Goal: Task Accomplishment & Management: Complete application form

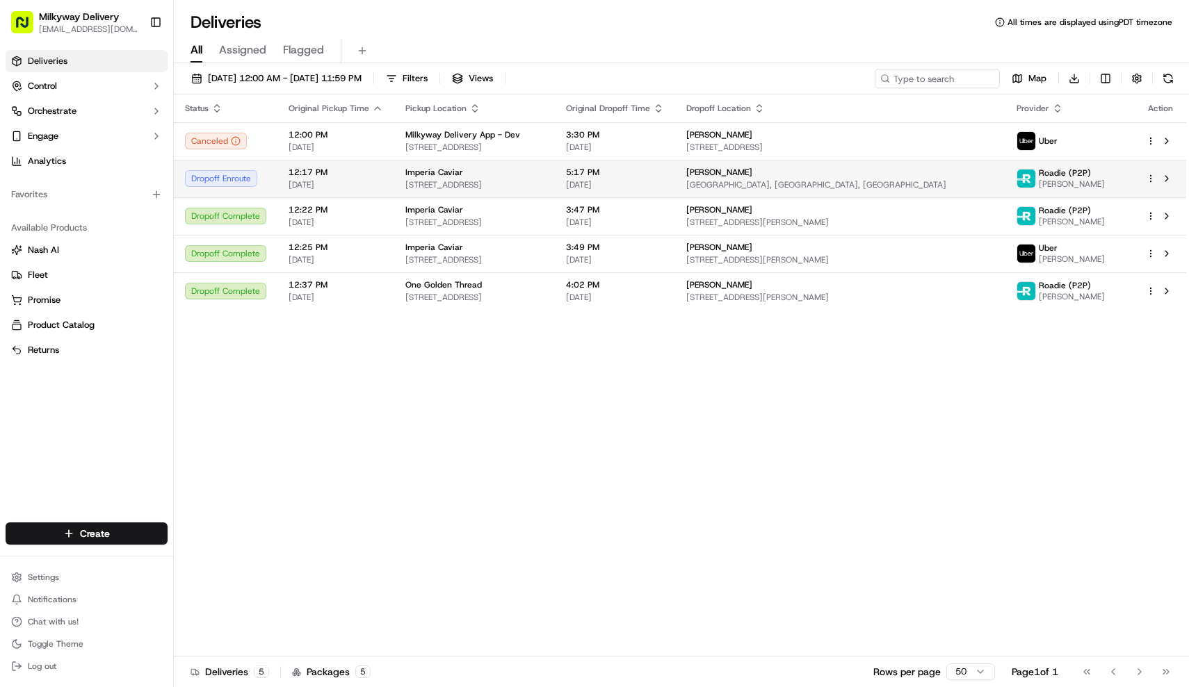
click at [398, 182] on td "Imperia Caviar 661 E 62nd St, Los Angeles, CA 90001, USA" at bounding box center [474, 179] width 161 height 38
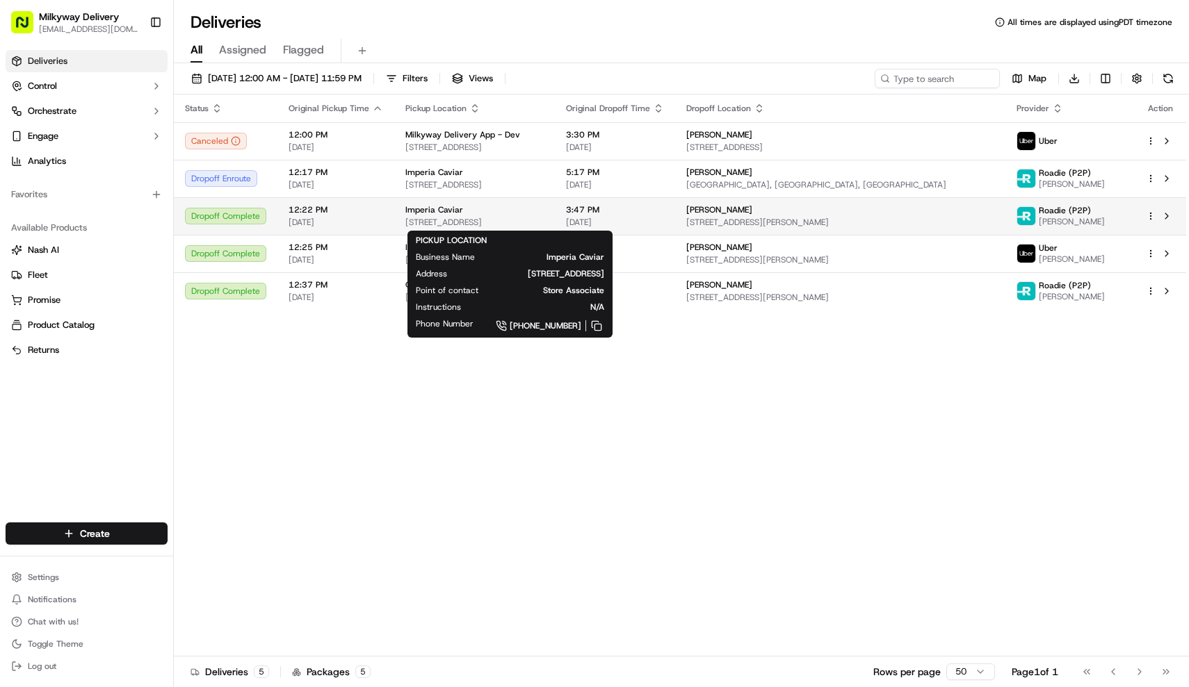
click at [550, 200] on td "Imperia Caviar 661 E 62nd St, Los Angeles, CA 90001, USA" at bounding box center [474, 216] width 161 height 38
click at [537, 209] on div "Imperia Caviar" at bounding box center [474, 209] width 138 height 11
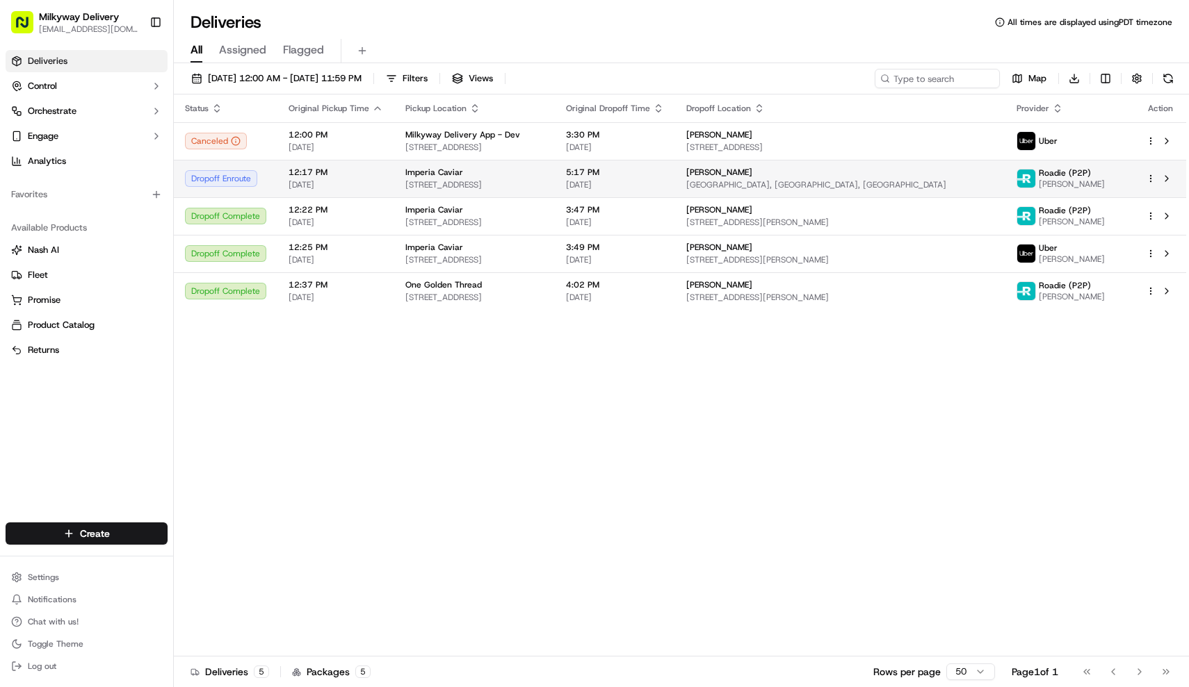
click at [529, 182] on span "661 E 62nd St, Los Angeles, CA 90001, USA" at bounding box center [474, 184] width 138 height 11
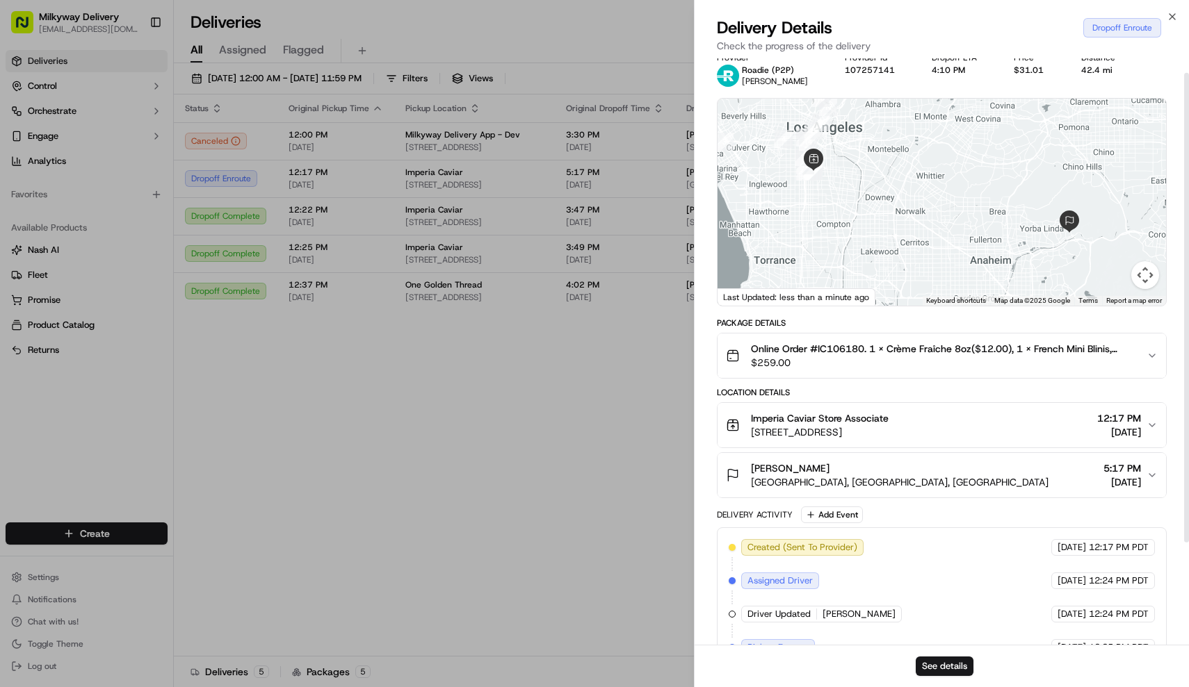
scroll to position [19, 0]
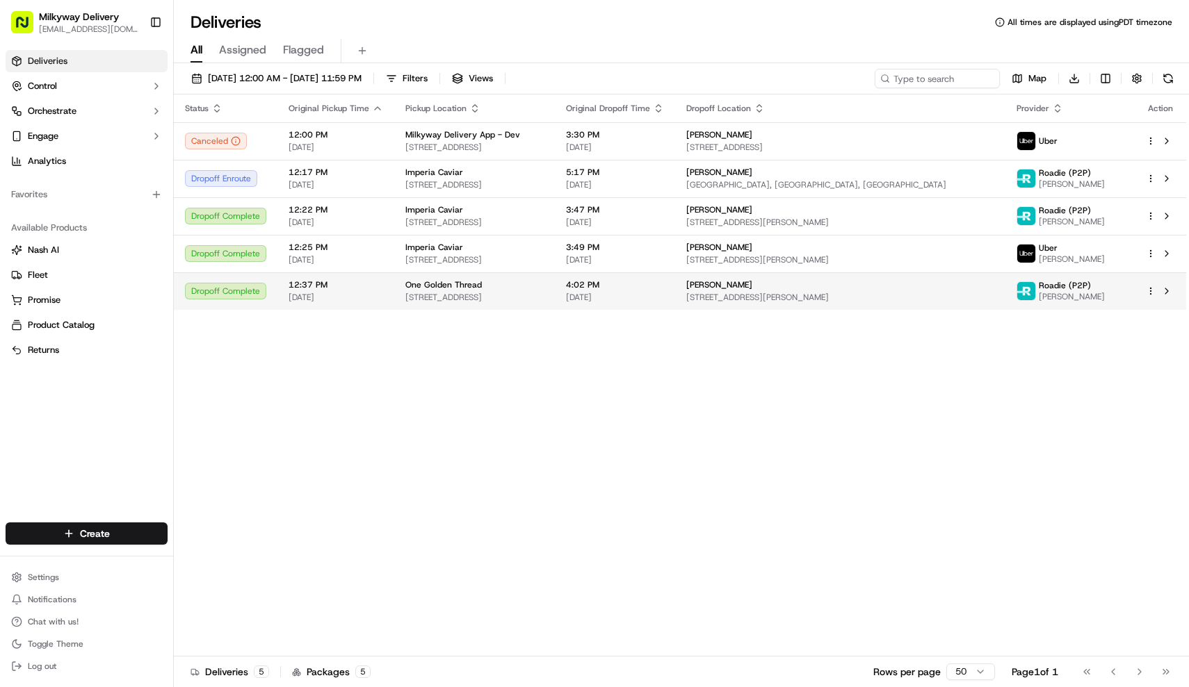
click at [489, 291] on div "One Golden Thread" at bounding box center [474, 284] width 138 height 11
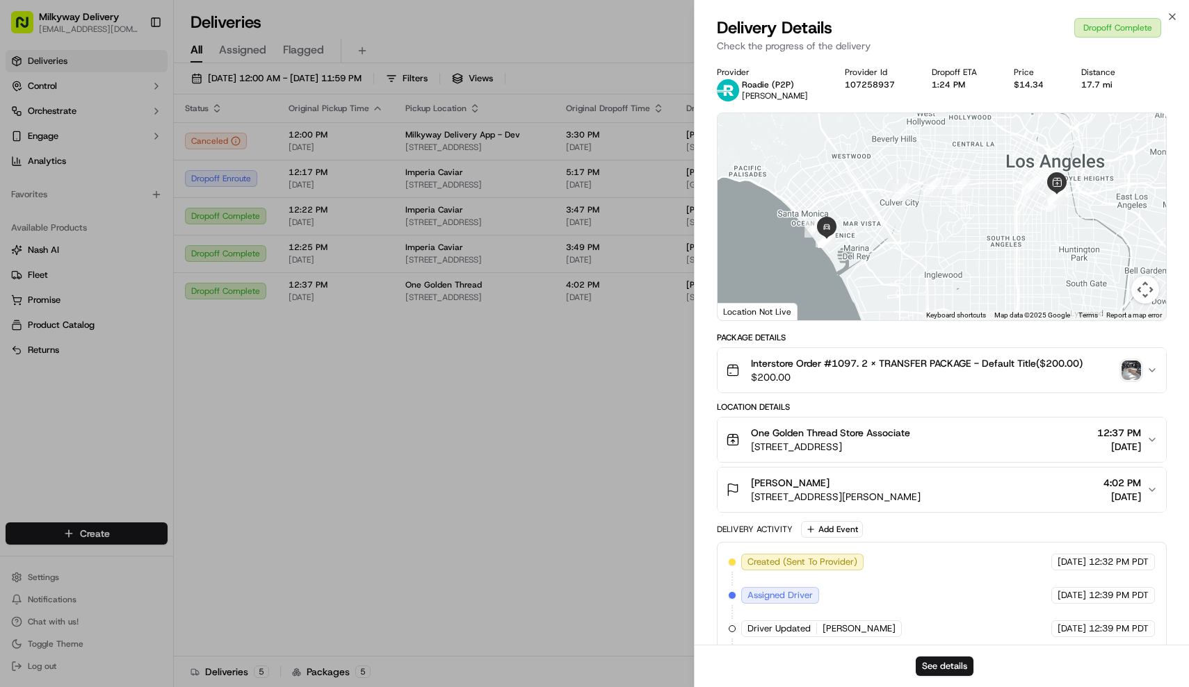
click at [1122, 370] on img "button" at bounding box center [1130, 370] width 19 height 19
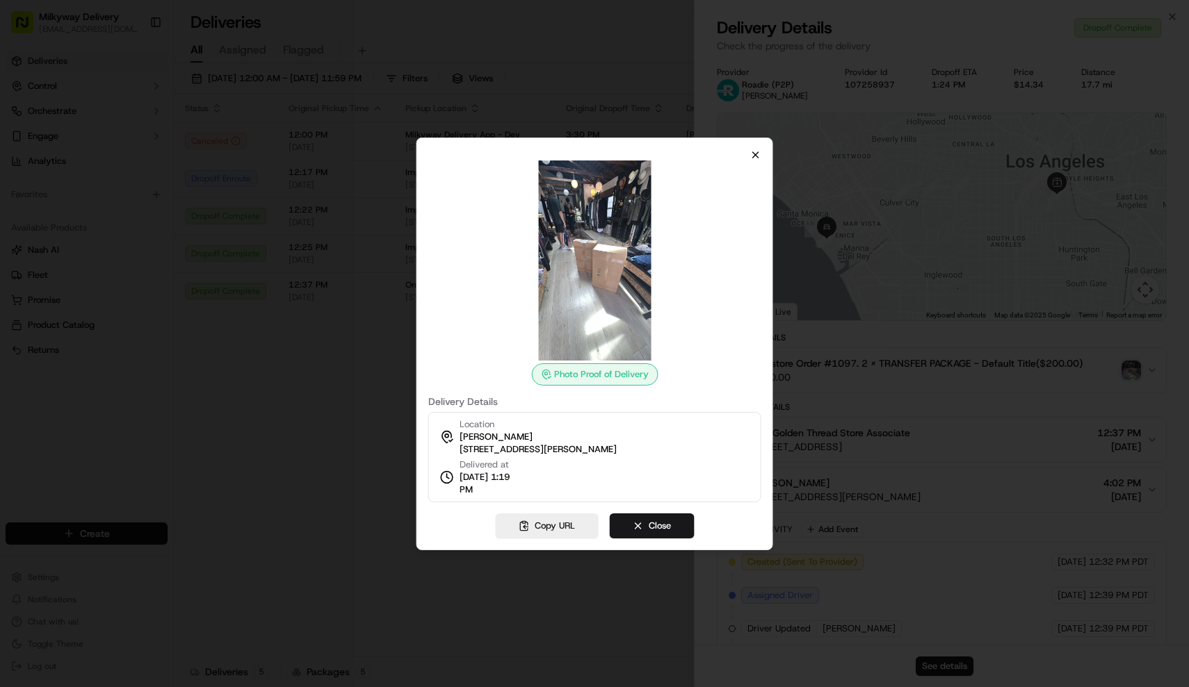
click at [756, 155] on icon "button" at bounding box center [756, 155] width 6 height 6
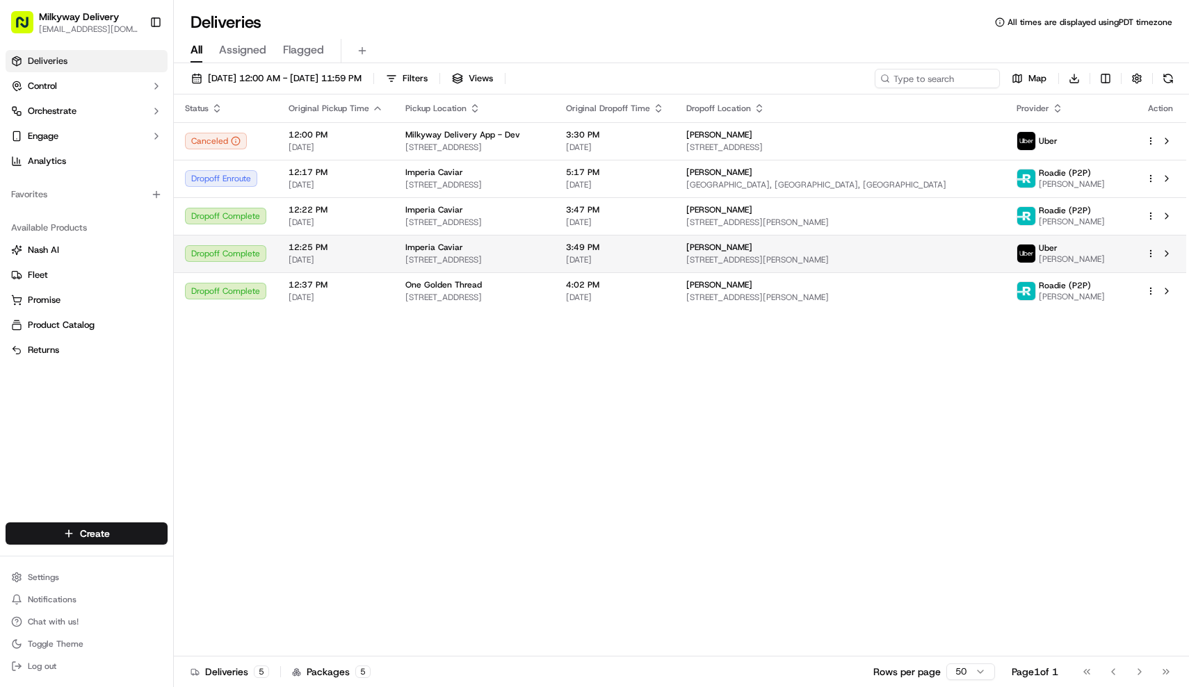
click at [523, 249] on div "Imperia Caviar" at bounding box center [474, 247] width 138 height 11
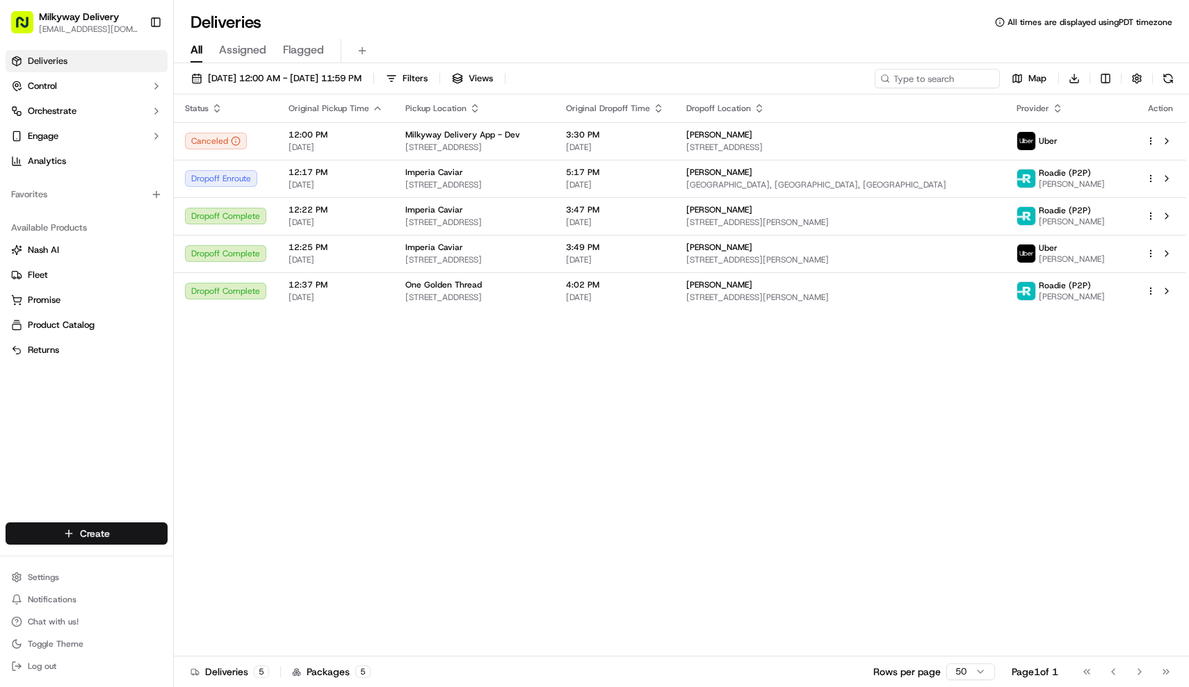
click at [116, 534] on html "Milkyway Delivery farmon@milkywayxpress.com Toggle Sidebar Deliveries Control O…" at bounding box center [594, 343] width 1189 height 687
click at [224, 554] on link "Delivery" at bounding box center [251, 559] width 155 height 25
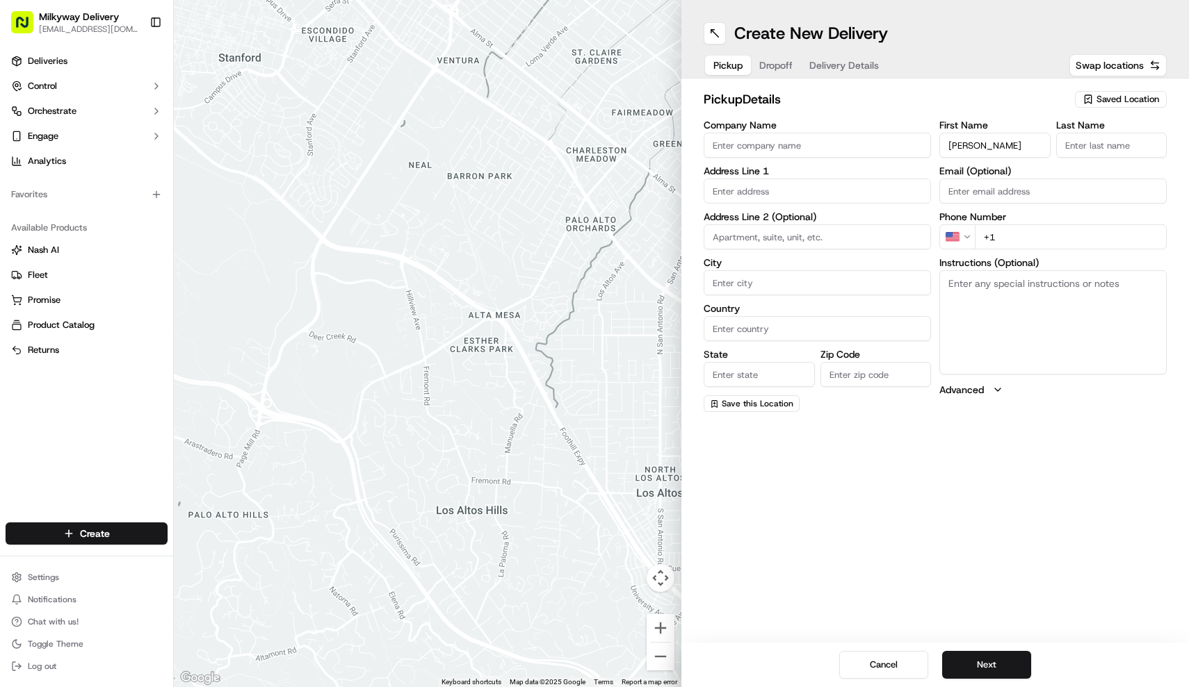
type input "[PERSON_NAME]"
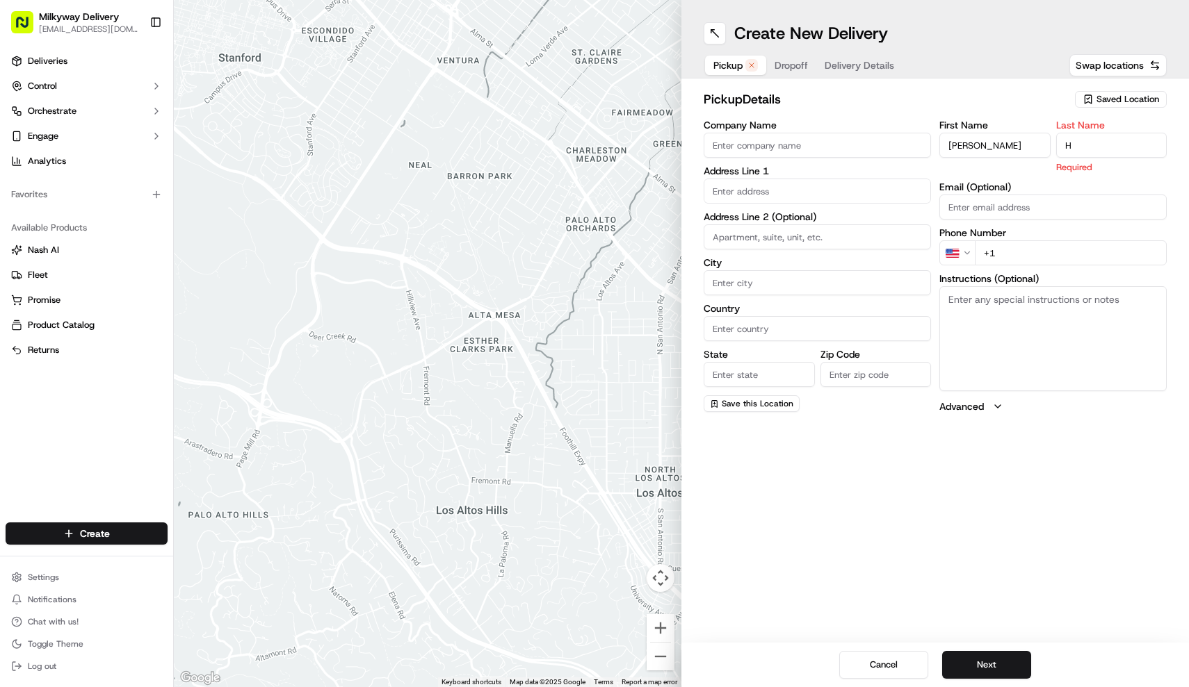
type input "H"
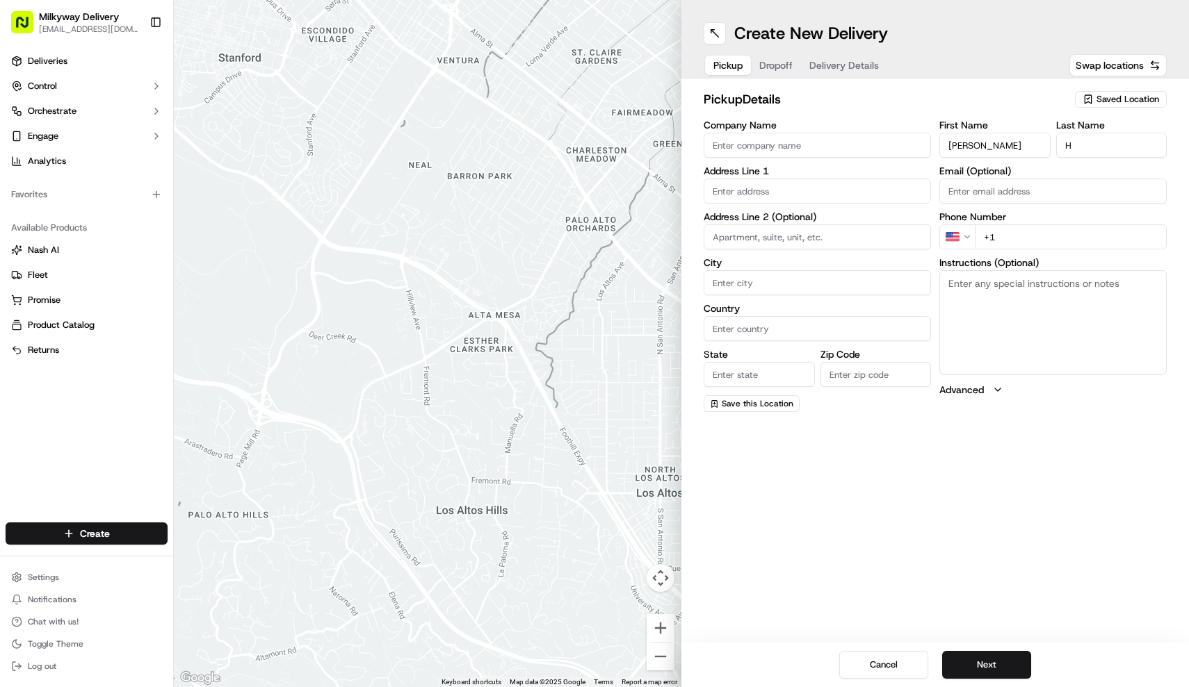
click at [1015, 321] on textarea "Instructions (Optional)" at bounding box center [1052, 322] width 227 height 104
click at [787, 70] on span "Dropoff" at bounding box center [790, 65] width 33 height 14
paste input "366 South Mentor Ave # 104 Pasadena, CA 91106"
click at [803, 224] on div "366 S Mentor Ave #104, Pasadena, CA 91106" at bounding box center [817, 220] width 220 height 21
type input "[STREET_ADDRESS]"
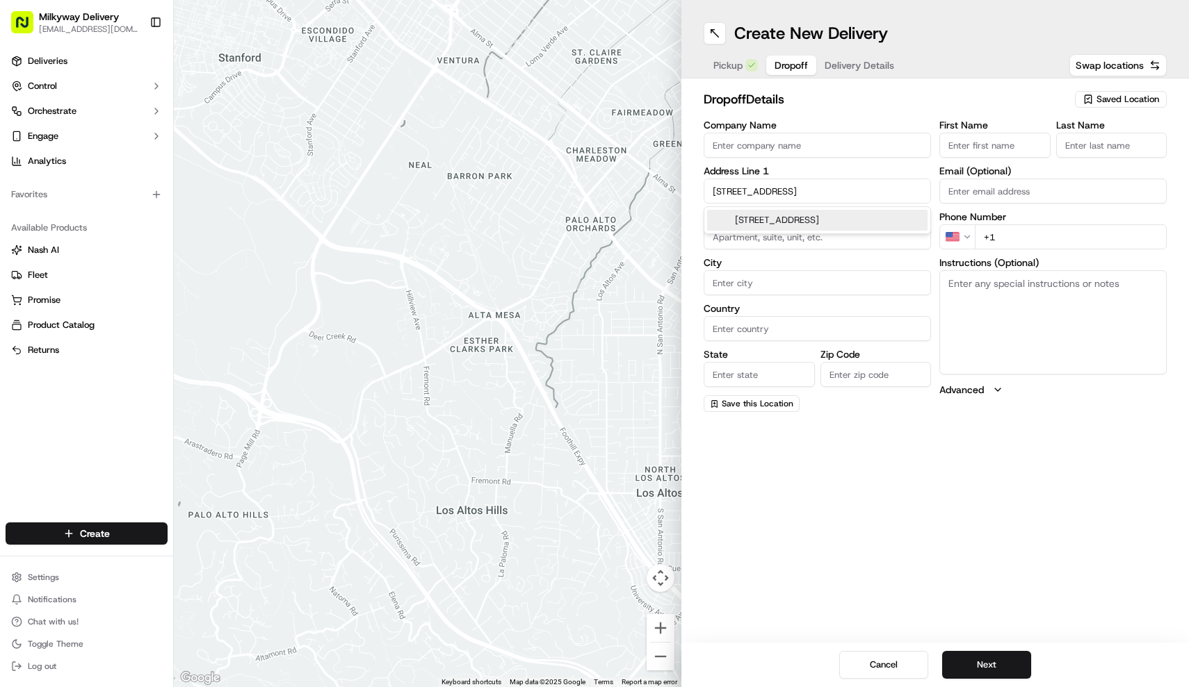
type input "104"
type input "Pasadena"
type input "United States"
type input "CA"
type input "91106"
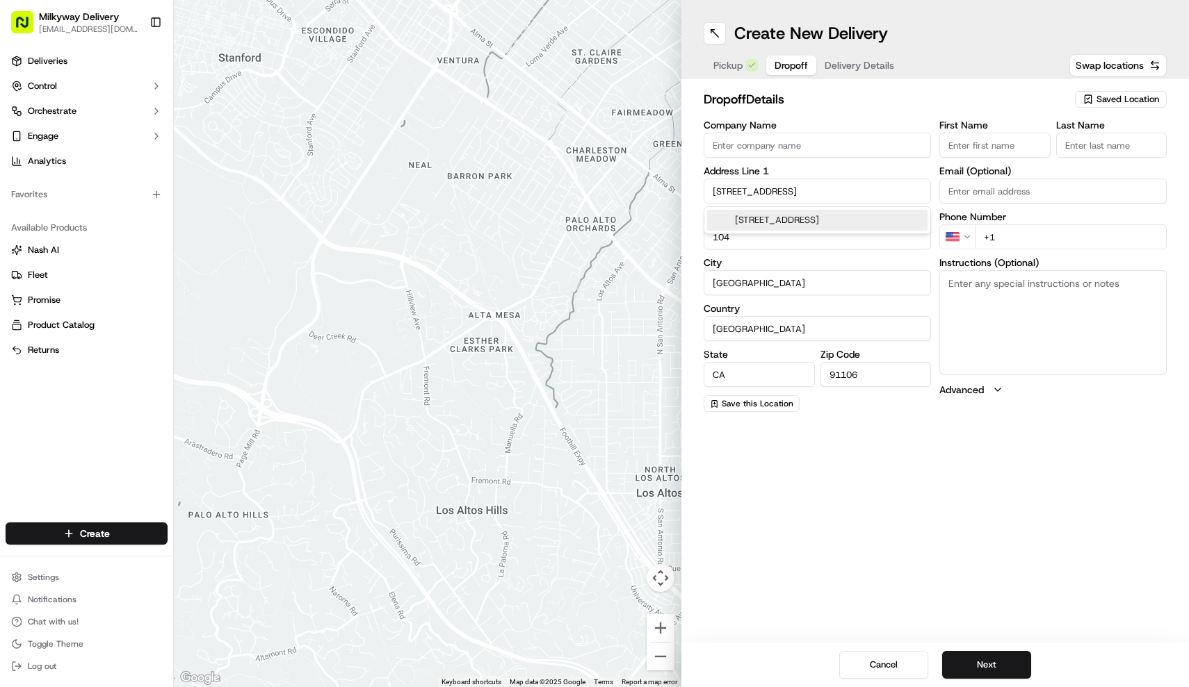
type input "366 South Mentor Avenue"
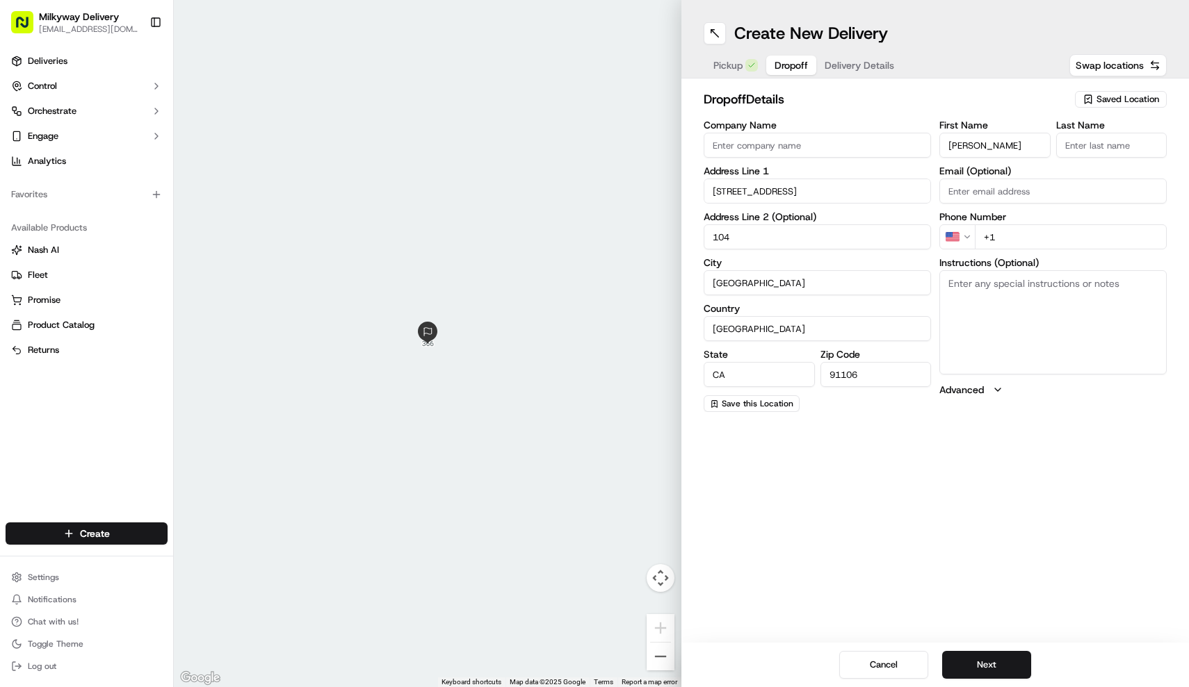
type input "Minal"
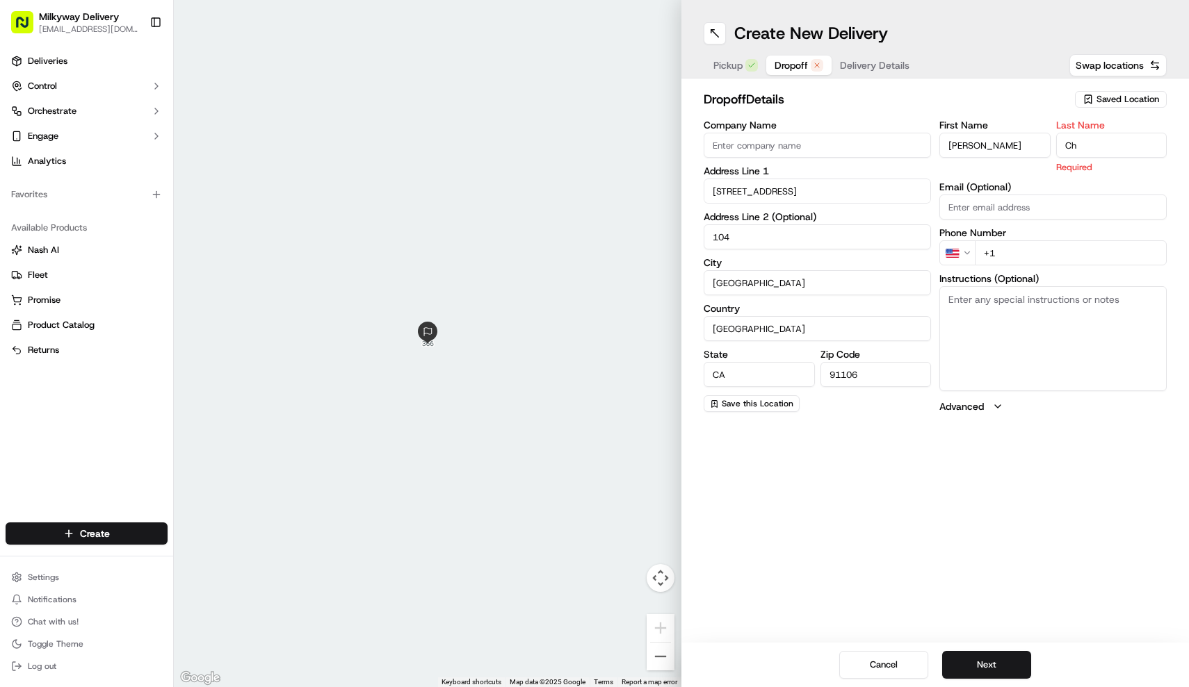
type input "Ch"
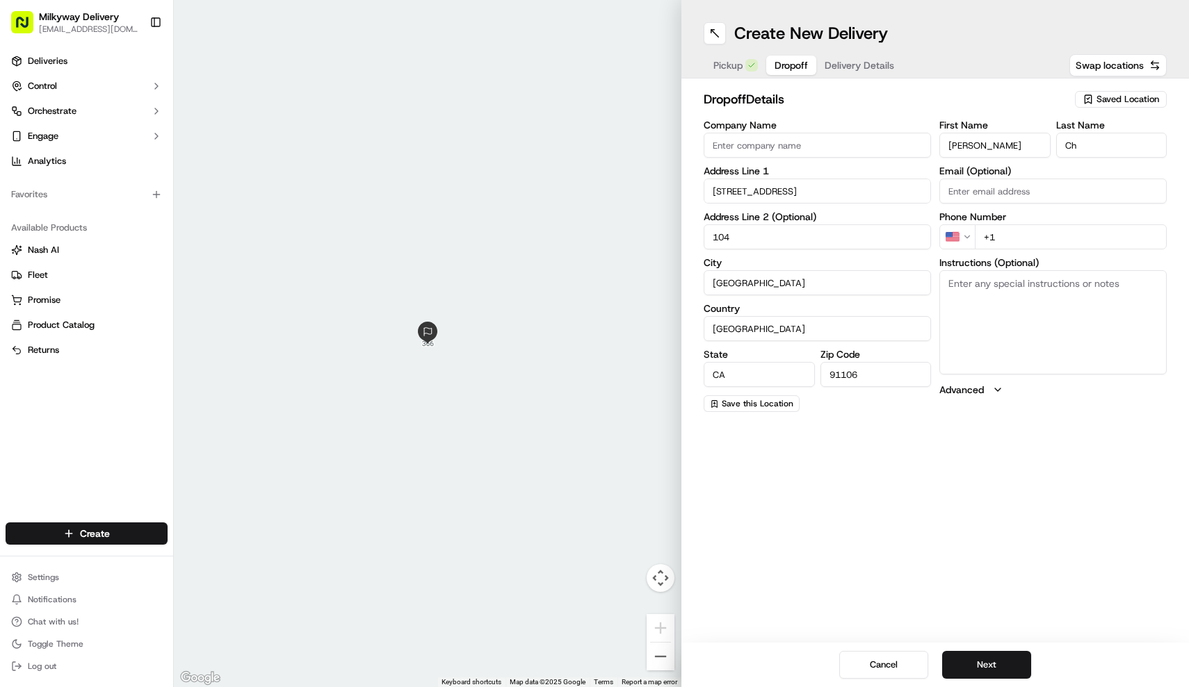
click at [971, 99] on h2 "dropoff Details" at bounding box center [884, 99] width 363 height 19
click at [736, 67] on span "Pickup" at bounding box center [727, 65] width 29 height 14
click at [982, 305] on textarea "Instructions (Optional)" at bounding box center [1052, 322] width 227 height 104
paste textarea "2371 Century Hill, LA 90067"
type textarea "2371 Century Hill, LA 90067"
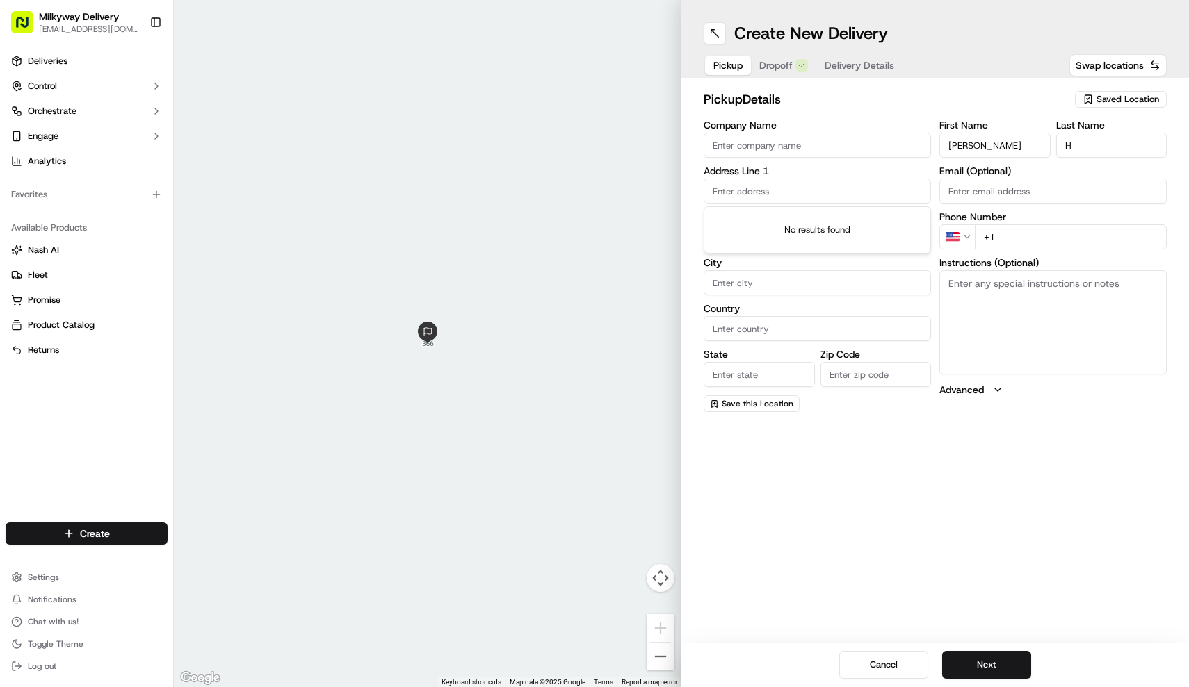
paste input "2371 Century Hill, LA 90067"
click at [852, 224] on div "2371 Century Hill, LA, CA 90067" at bounding box center [817, 220] width 220 height 21
type input "[STREET_ADDRESS]"
type input "[GEOGRAPHIC_DATA]"
type input "United States"
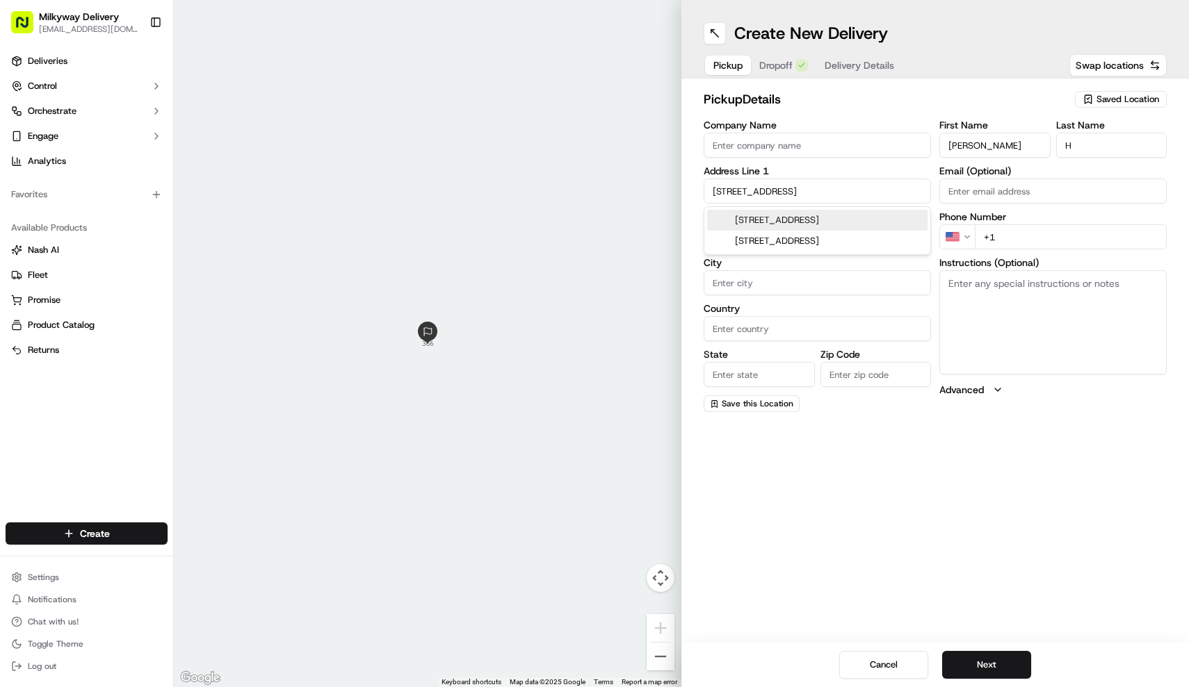
type input "CA"
type input "90067"
type input "2371 [GEOGRAPHIC_DATA]"
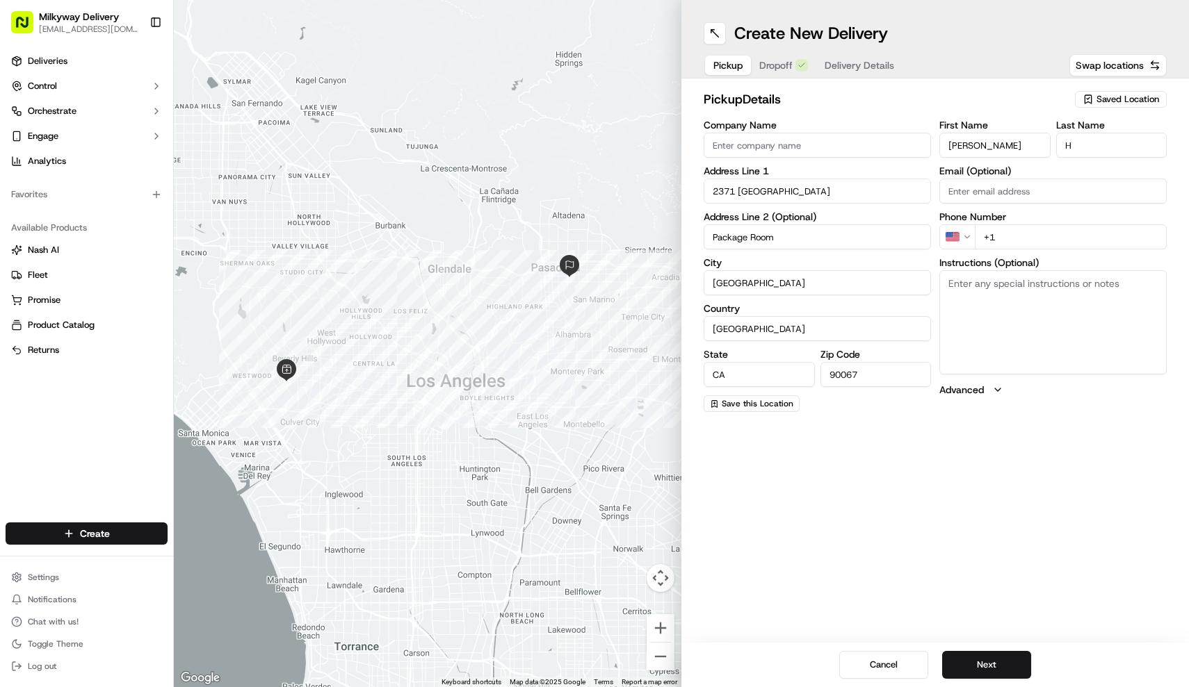
type input "Package Room"
click at [1043, 313] on textarea "Instructions (Optional)" at bounding box center [1052, 322] width 227 height 104
click at [1100, 285] on textarea "Please come to package room to pickup th" at bounding box center [1052, 322] width 227 height 104
click at [1116, 284] on textarea "Please come to package room to pickup th" at bounding box center [1052, 322] width 227 height 104
click at [1150, 284] on textarea "Please come to package room to pick it up th" at bounding box center [1052, 322] width 227 height 104
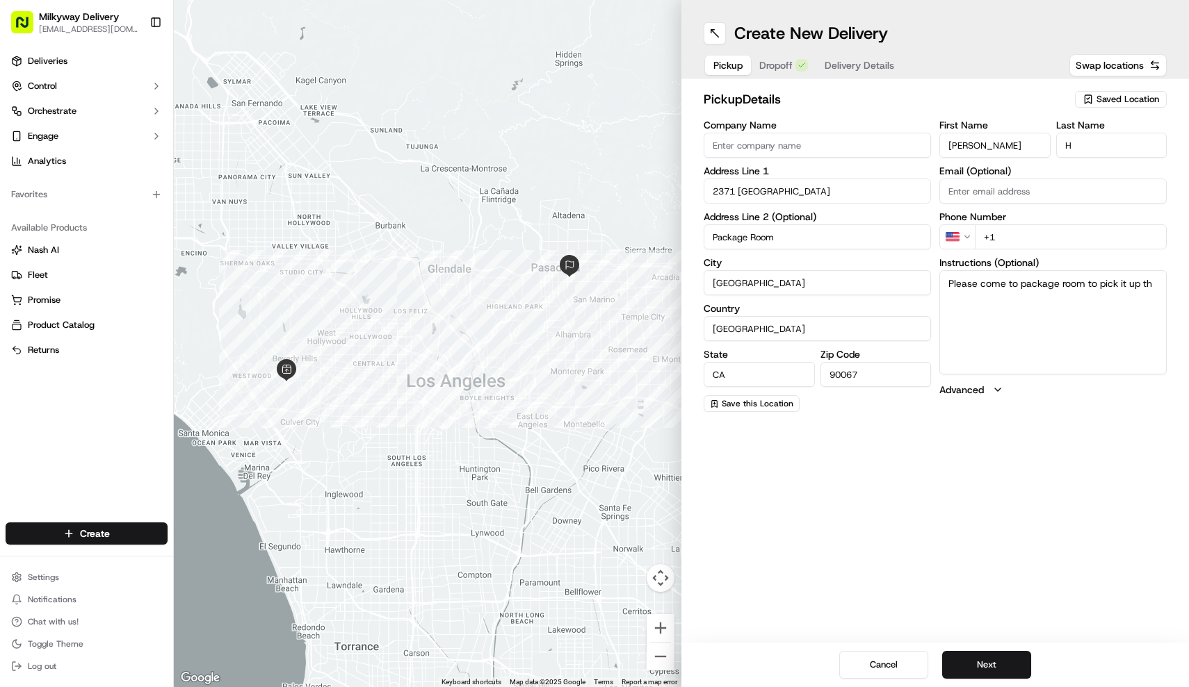
click at [1150, 284] on textarea "Please come to package room to pick it up th" at bounding box center [1052, 322] width 227 height 104
type textarea "Please come to package room to pick it up."
click at [838, 190] on input "2371 [GEOGRAPHIC_DATA]" at bounding box center [816, 191] width 227 height 25
click at [859, 172] on label "Address Line 1" at bounding box center [816, 171] width 227 height 10
paste input "818 437 0012"
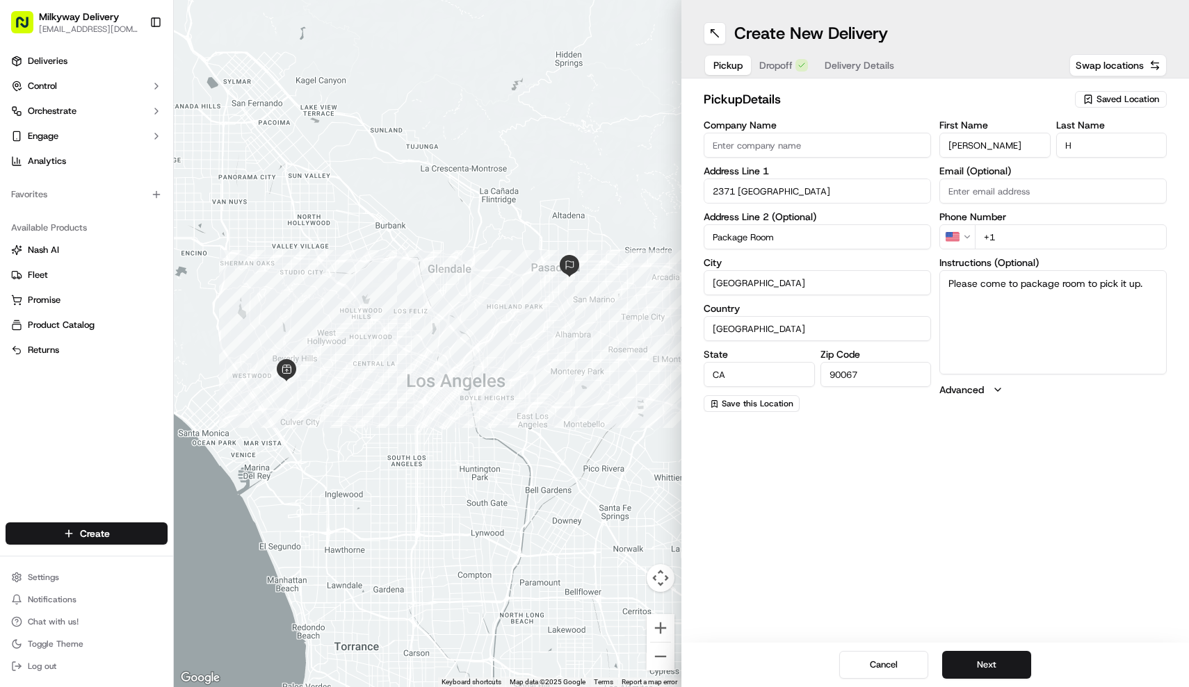
type input "[PHONE_NUMBER]"
click at [1075, 455] on div "Create New Delivery Pickup Dropoff Delivery Details Swap locations pickup Detai…" at bounding box center [934, 343] width 507 height 687
click at [989, 667] on button "Next" at bounding box center [986, 665] width 89 height 28
paste input "tel"
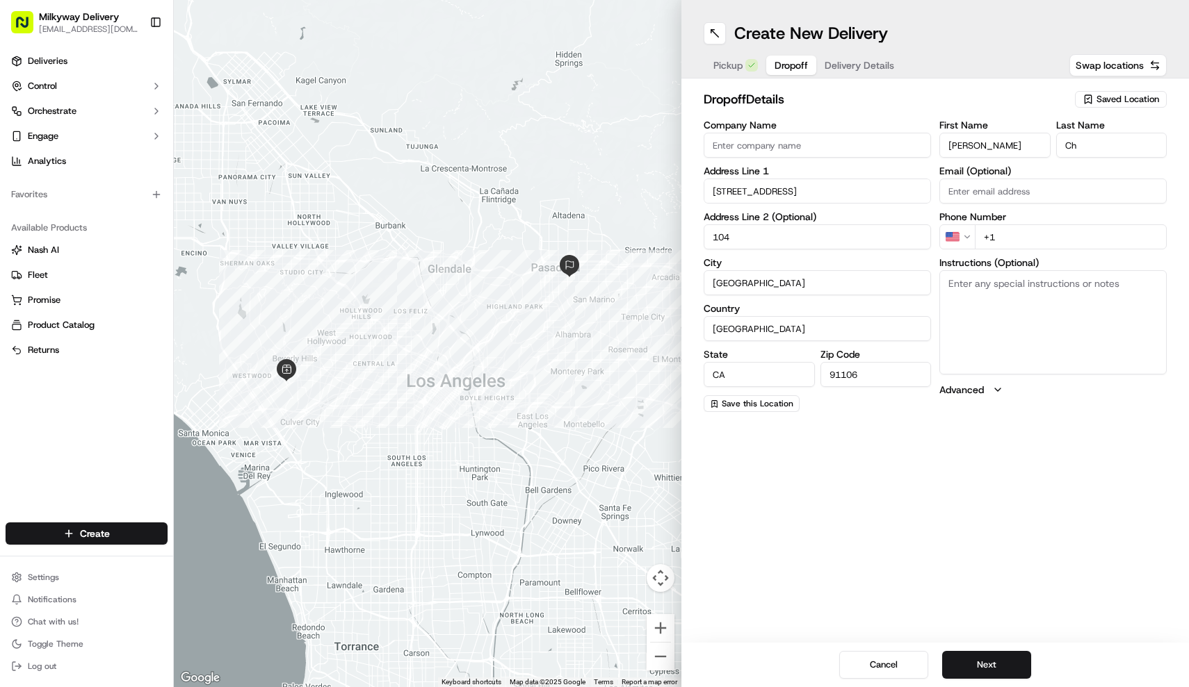
paste input "tel"
click at [1023, 234] on input "+1" at bounding box center [1070, 236] width 192 height 25
paste input "tel"
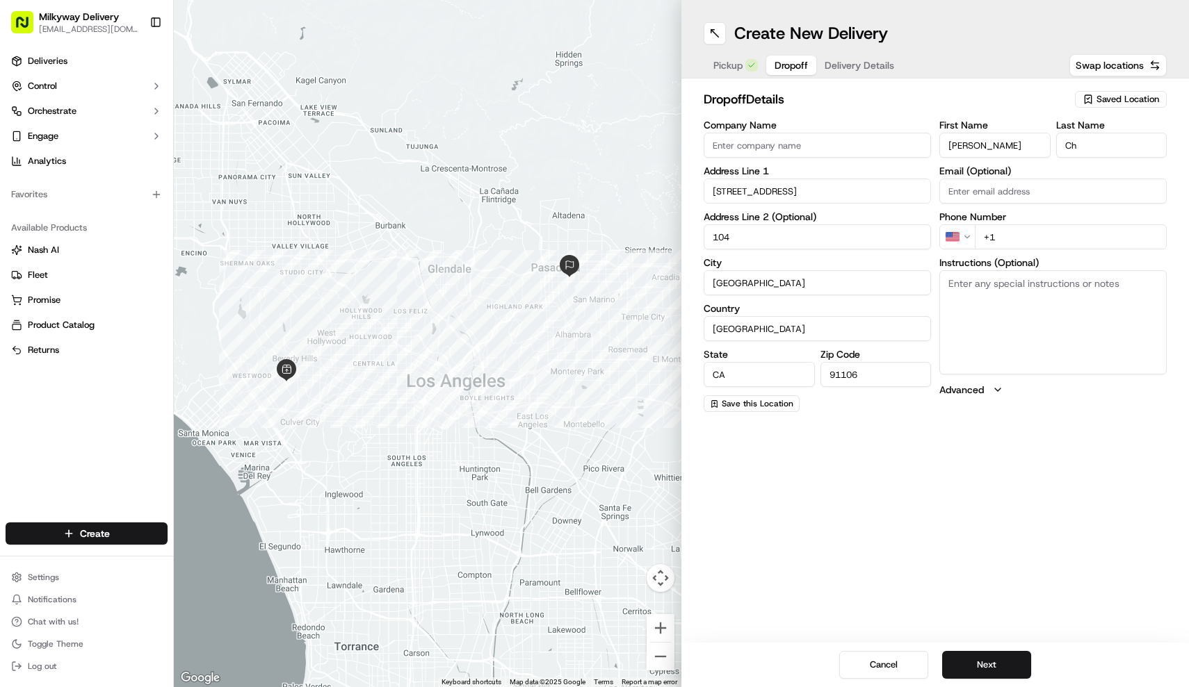
paste input "tel"
type input "+1"
click at [985, 325] on textarea "Instructions (Optional)" at bounding box center [1052, 322] width 227 height 104
paste textarea "‭+1 (626) 278-3990‬"
click at [1052, 234] on input "+1" at bounding box center [1070, 236] width 192 height 25
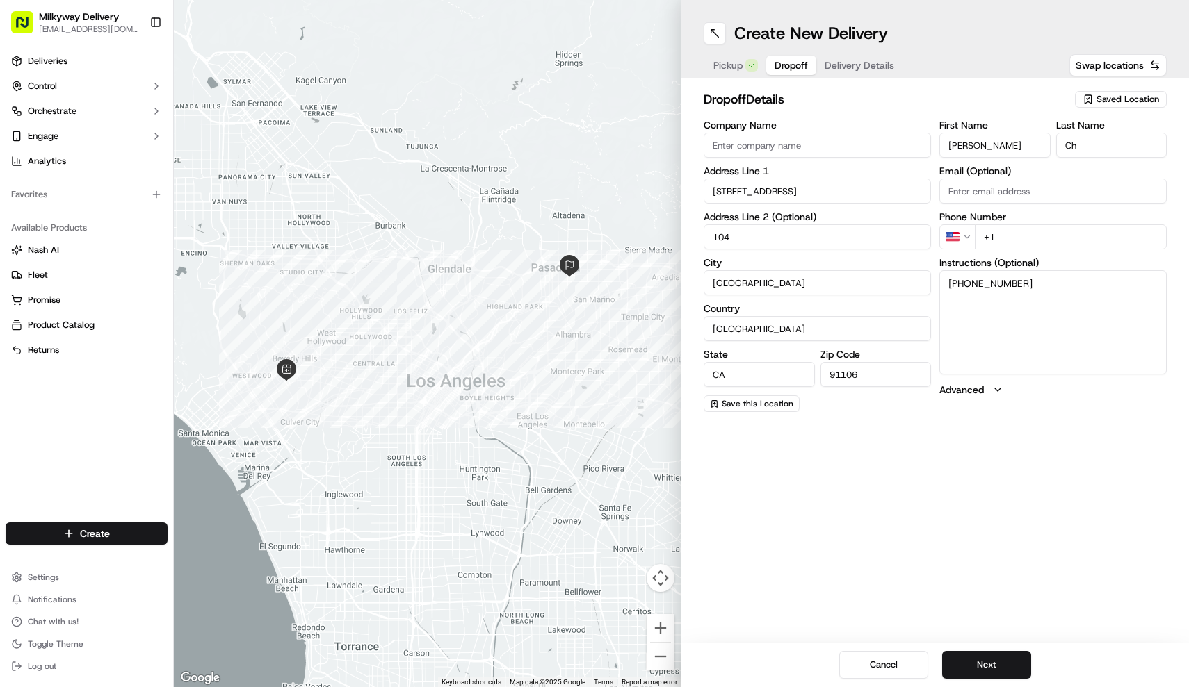
drag, startPoint x: 964, startPoint y: 284, endPoint x: 888, endPoint y: 284, distance: 76.5
click at [888, 284] on div "Company Name Address Line 1 366 South Mentor Avenue Address Line 2 (Optional) 1…" at bounding box center [934, 266] width 463 height 292
type textarea "(626) 278-3990‬"
click at [1033, 236] on input "+1" at bounding box center [1070, 236] width 192 height 25
paste input "626 278 3990"
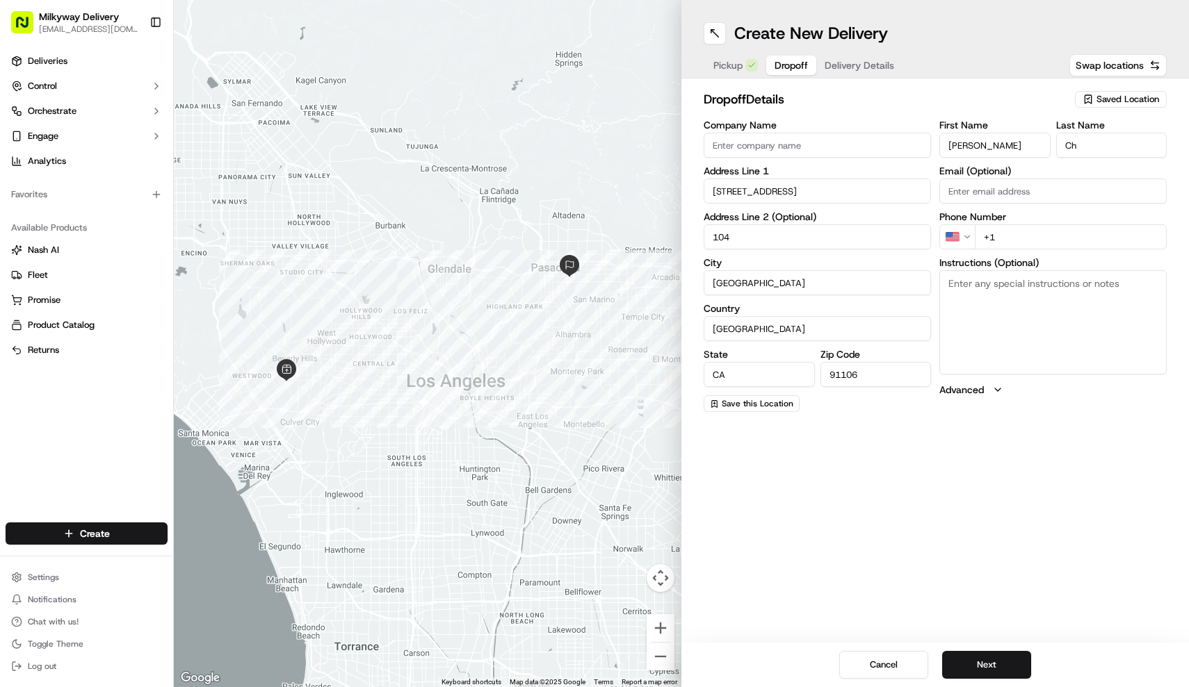
type input "+1 626 278 3990"
click at [1032, 341] on textarea "Instructions (Optional)" at bounding box center [1052, 322] width 227 height 104
type textarea "Please contact me when you arrive."
click at [1013, 667] on button "Next" at bounding box center [986, 665] width 89 height 28
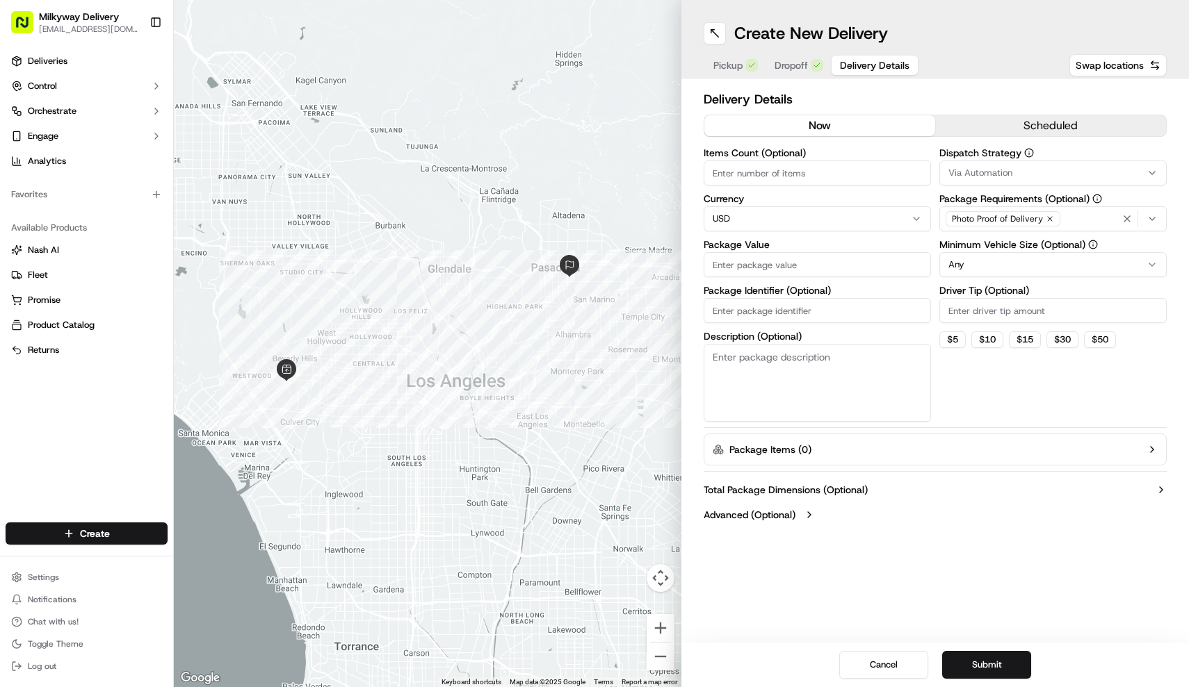
click at [828, 272] on input "Package Value" at bounding box center [816, 264] width 227 height 25
type input "128"
click at [1003, 317] on input "Driver Tip (Optional)" at bounding box center [1052, 310] width 227 height 25
type input "8"
click at [1023, 377] on div "Dispatch Strategy Via Automation Package Requirements (Optional) Photo Proof of…" at bounding box center [1052, 285] width 227 height 274
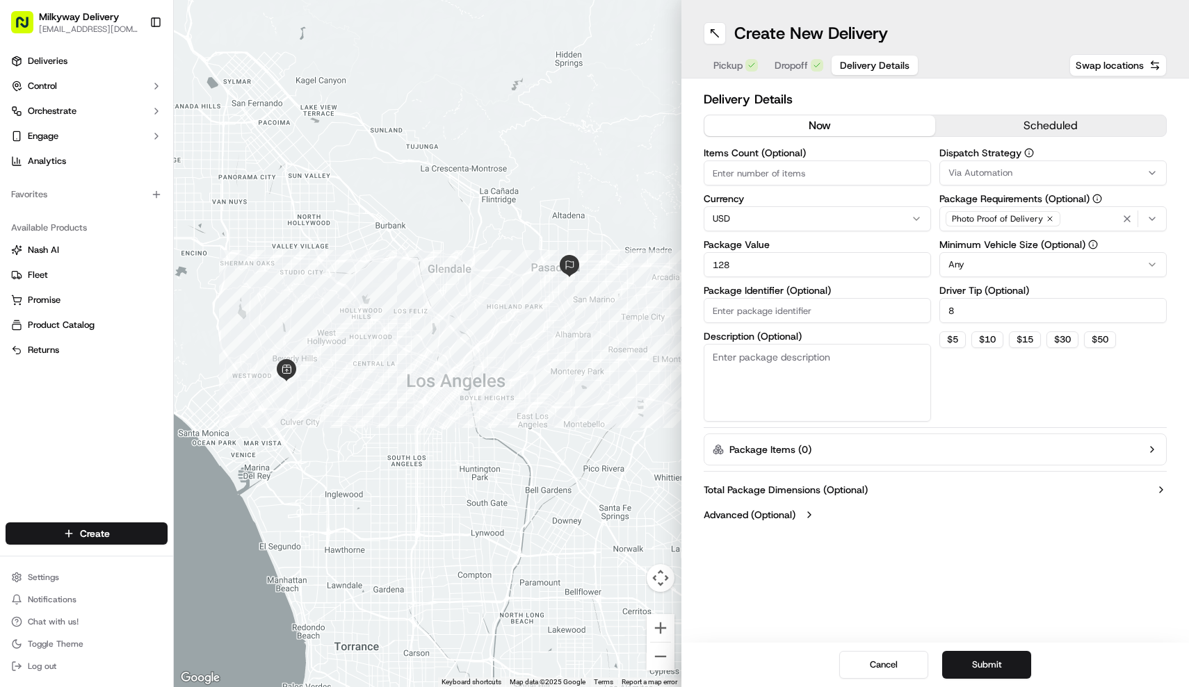
click at [884, 358] on textarea "Description (Optional)" at bounding box center [816, 383] width 227 height 78
click at [1022, 400] on div "Dispatch Strategy Via Automation Package Requirements (Optional) Photo Proof of…" at bounding box center [1052, 285] width 227 height 274
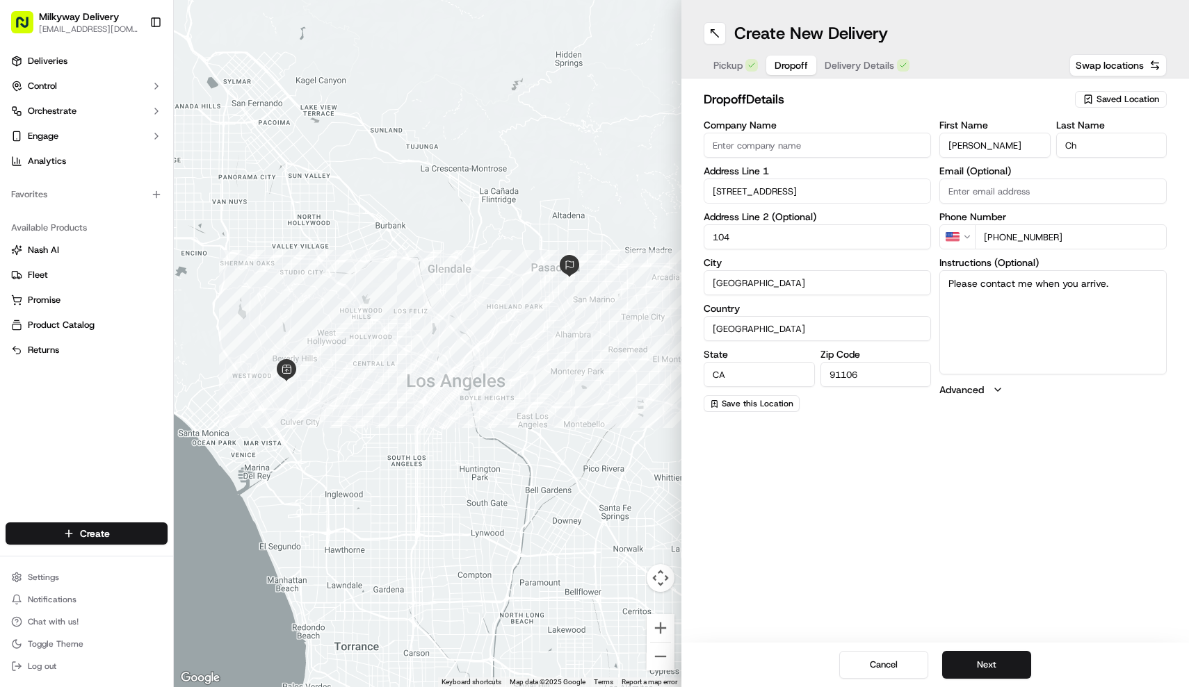
drag, startPoint x: 801, startPoint y: 65, endPoint x: 865, endPoint y: 65, distance: 63.9
click at [801, 65] on span "Dropoff" at bounding box center [790, 65] width 33 height 14
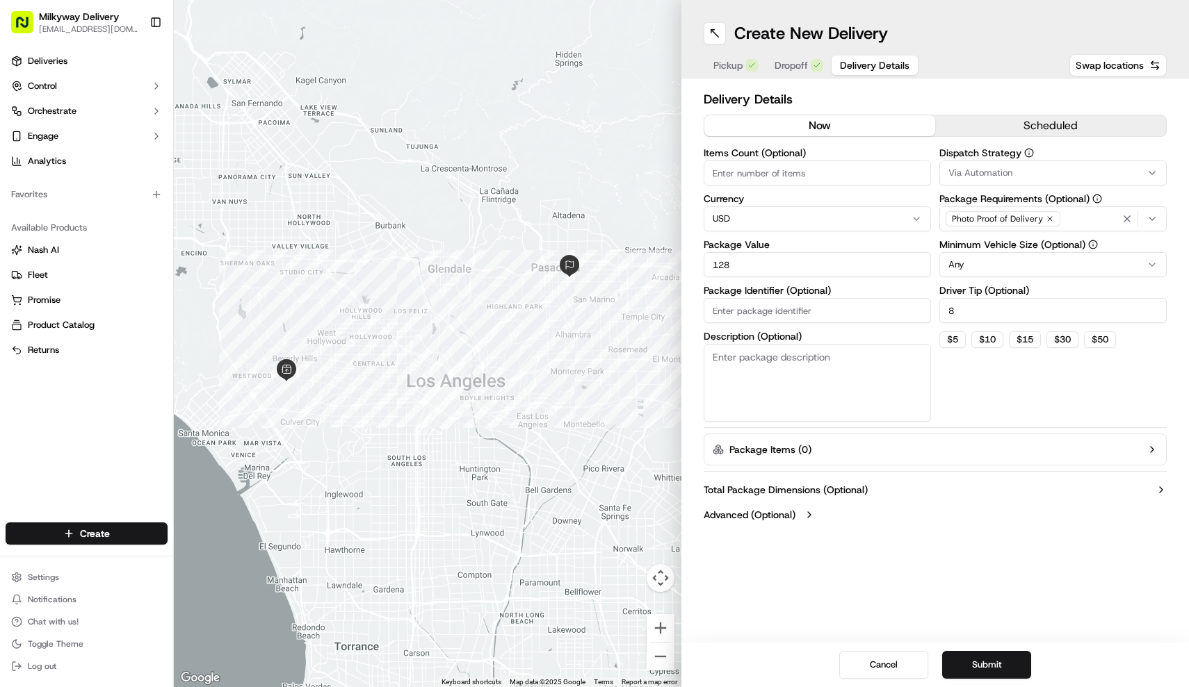
click at [865, 65] on span "Delivery Details" at bounding box center [875, 65] width 70 height 14
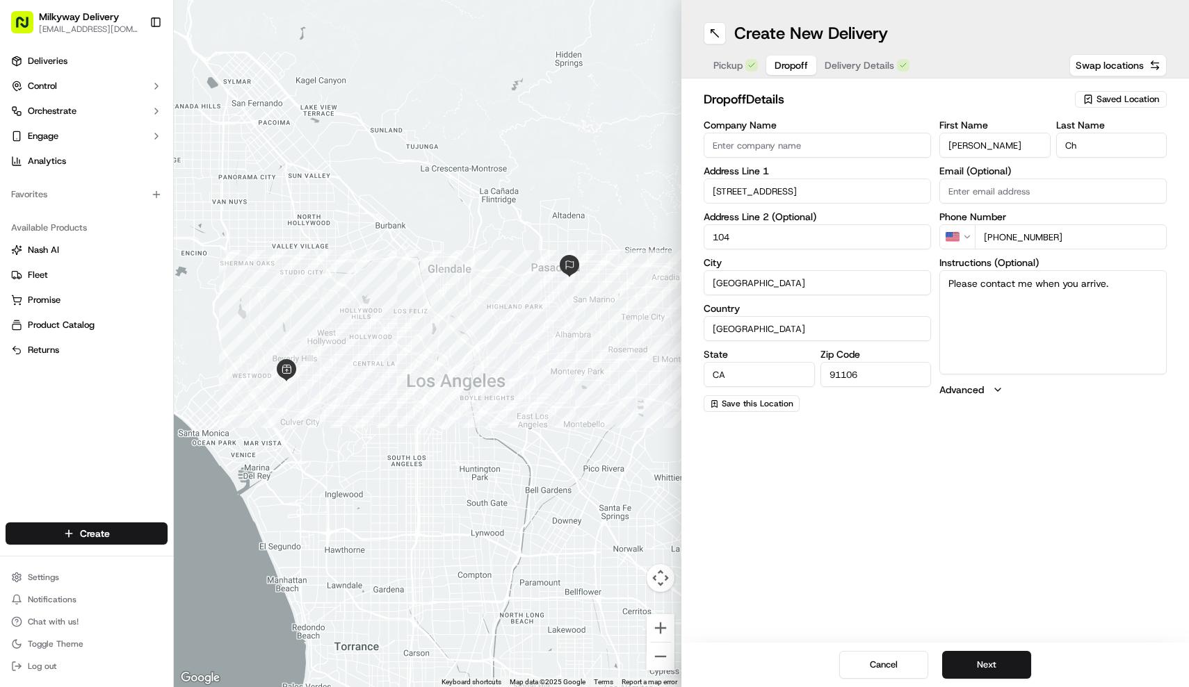
click at [781, 64] on span "Dropoff" at bounding box center [790, 65] width 33 height 14
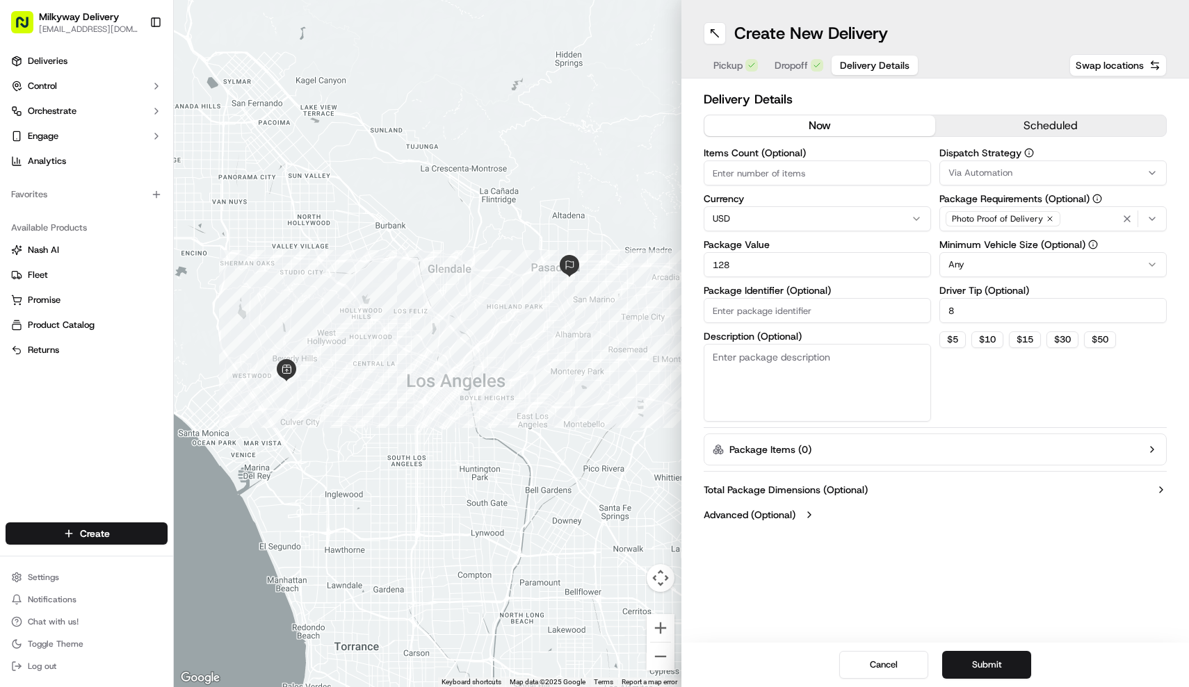
click at [850, 65] on span "Delivery Details" at bounding box center [875, 65] width 70 height 14
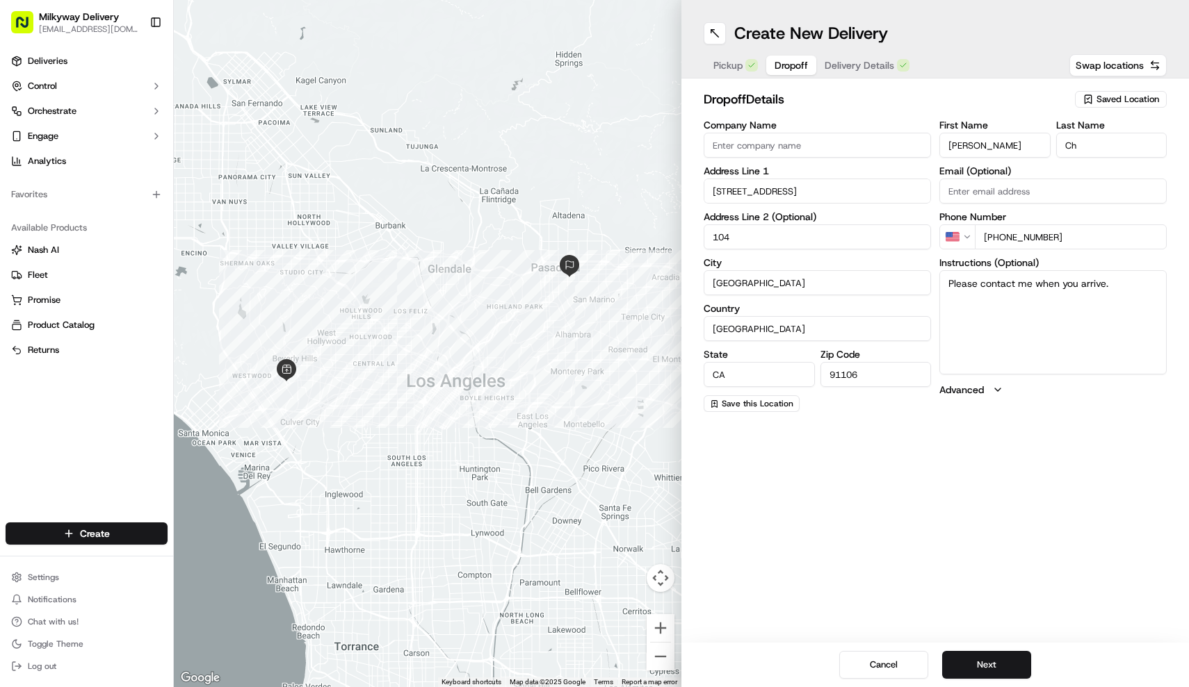
click at [797, 67] on span "Dropoff" at bounding box center [790, 65] width 33 height 14
click at [1001, 666] on button "Next" at bounding box center [986, 665] width 89 height 28
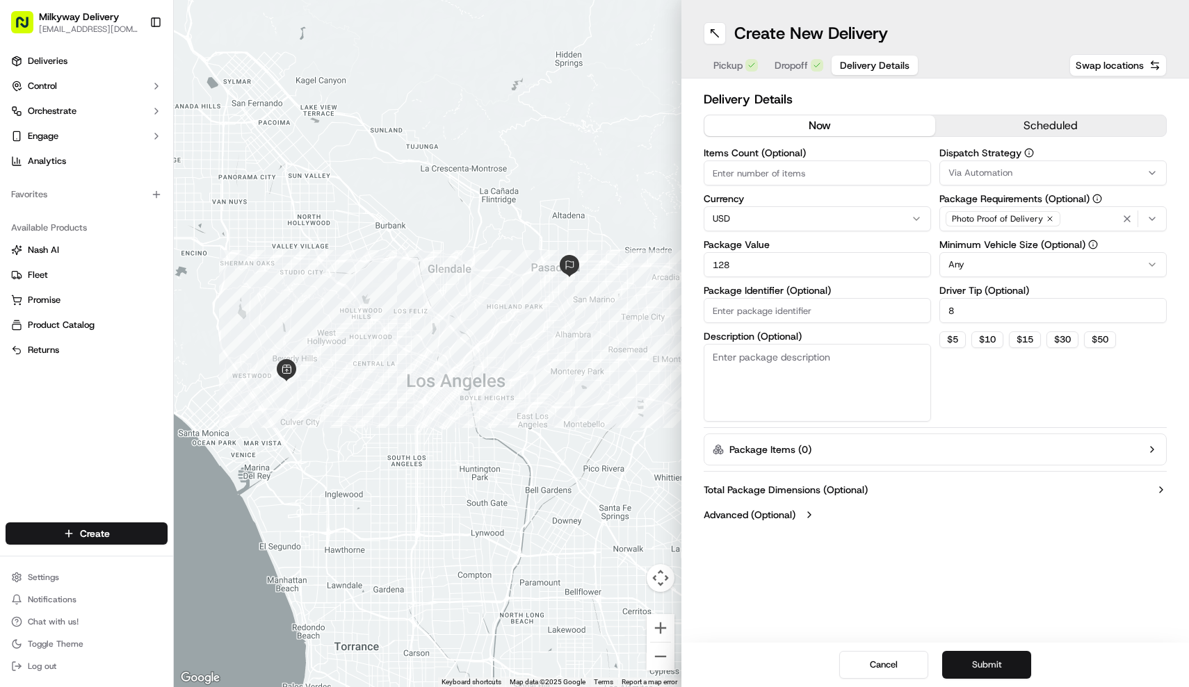
click at [1001, 665] on button "Submit" at bounding box center [986, 665] width 89 height 28
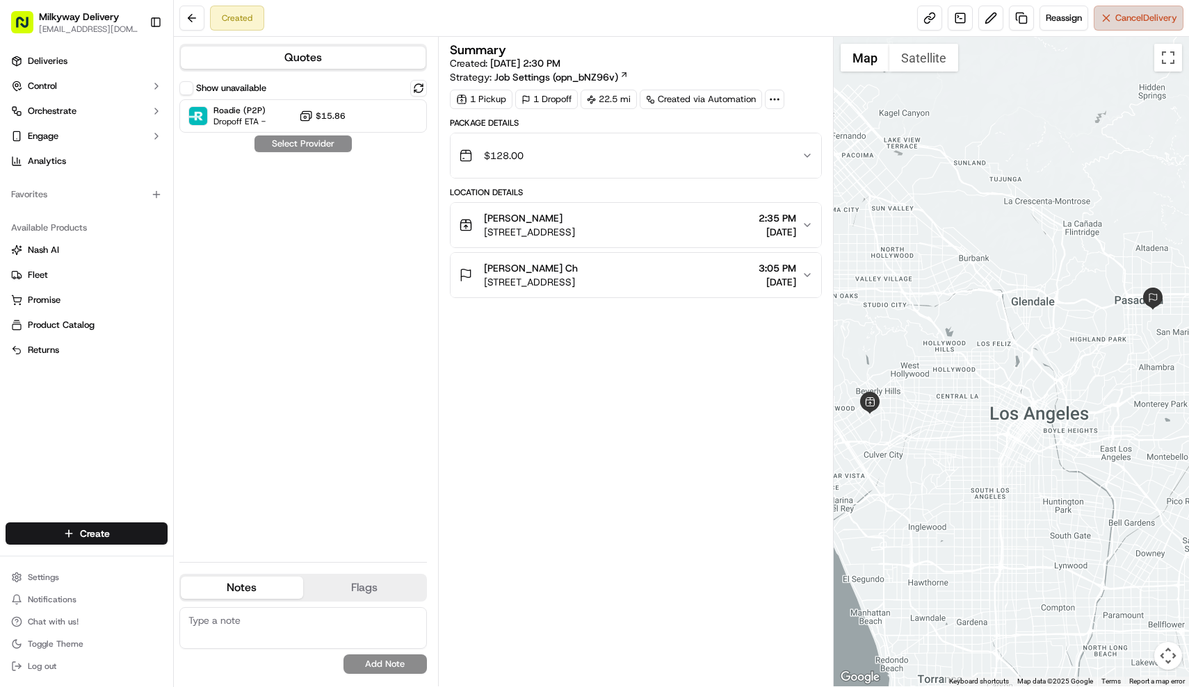
click at [1163, 19] on span "Cancel Delivery" at bounding box center [1146, 18] width 62 height 13
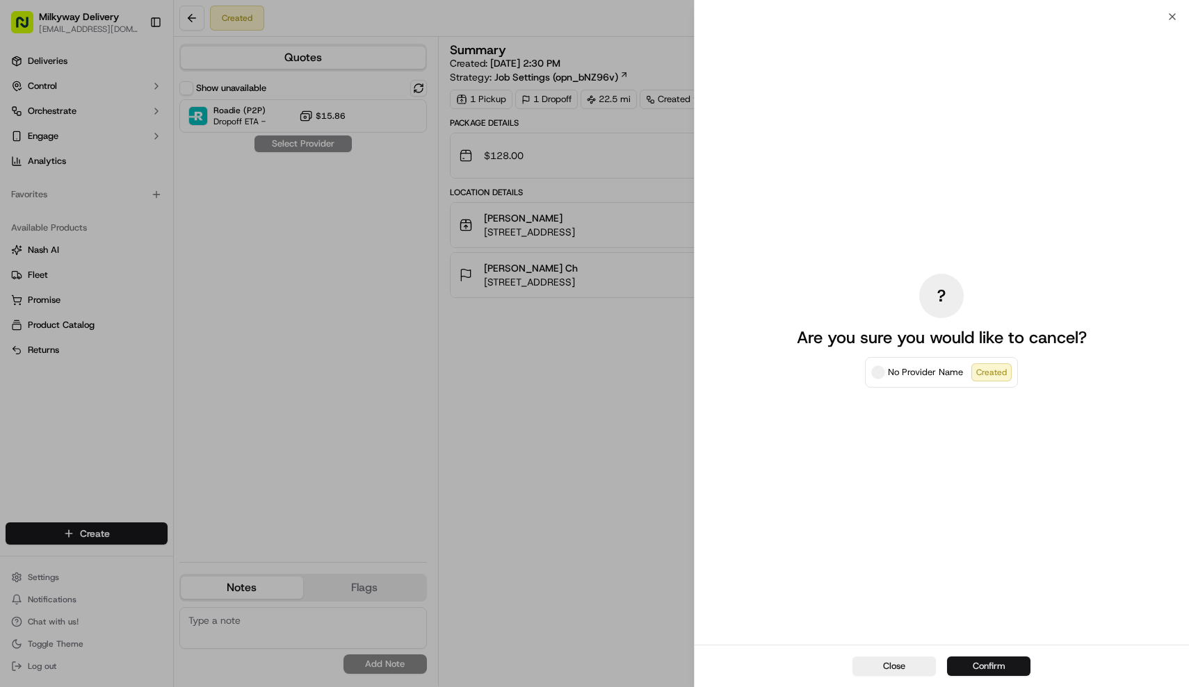
click at [985, 663] on button "Confirm" at bounding box center [988, 666] width 83 height 19
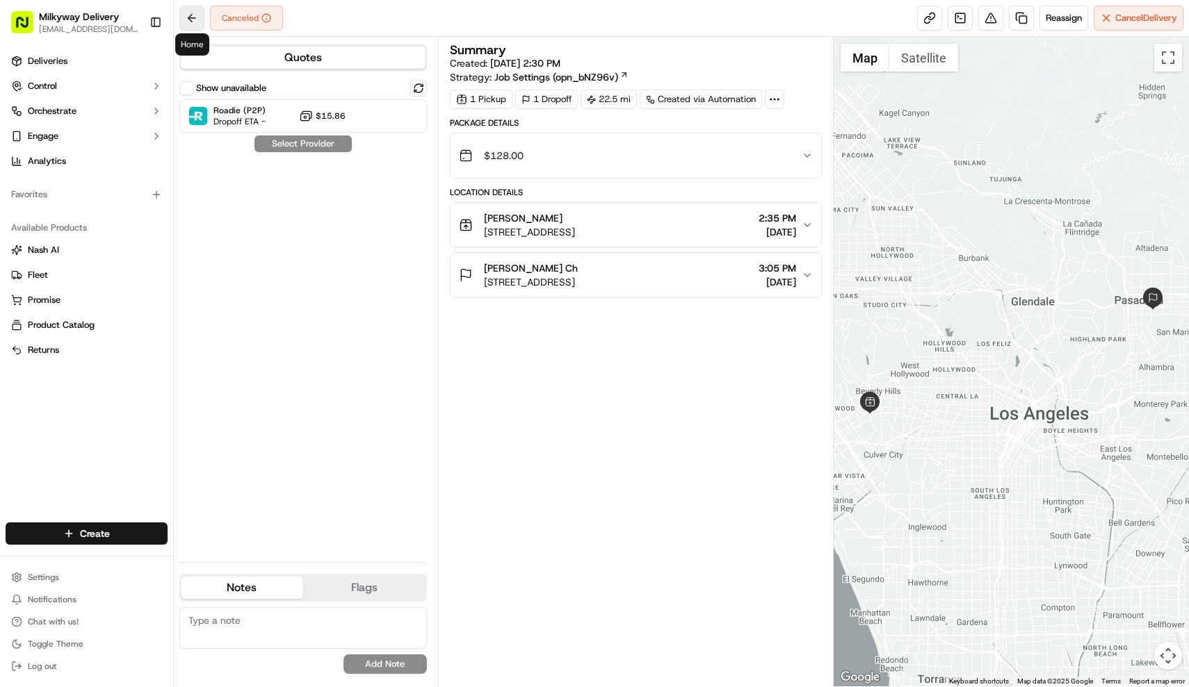
click at [191, 15] on button at bounding box center [191, 18] width 25 height 25
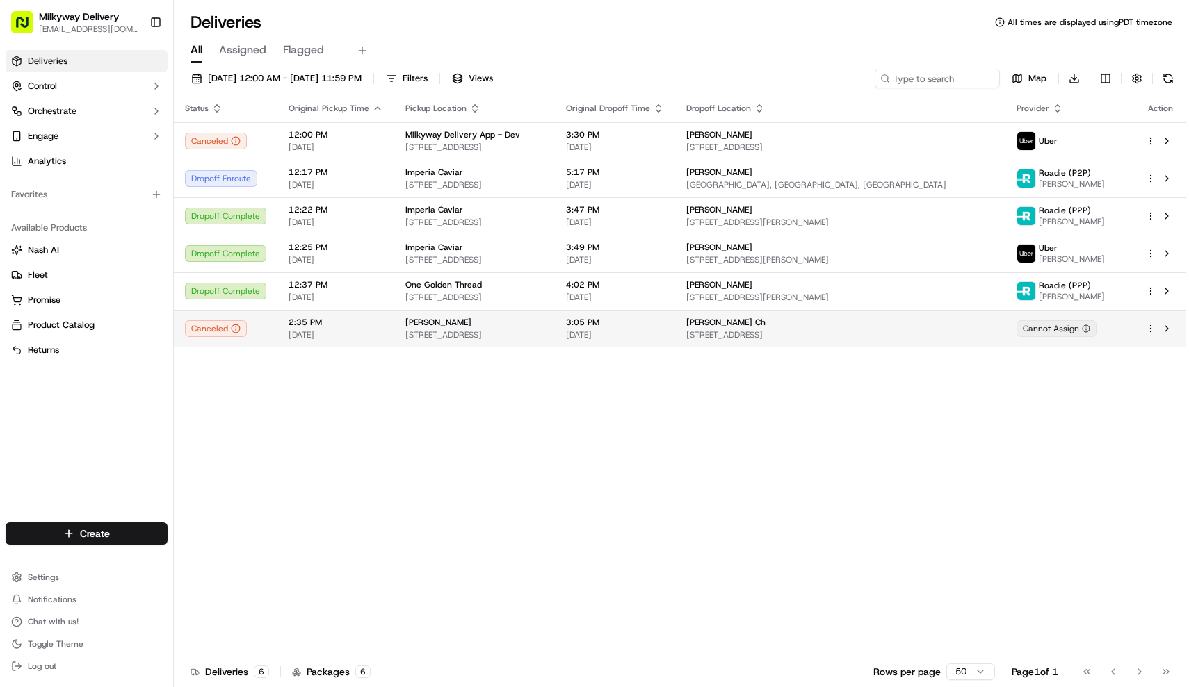
click at [467, 323] on div "[PERSON_NAME]" at bounding box center [474, 322] width 138 height 11
click at [1148, 322] on div at bounding box center [1159, 328] width 29 height 17
click at [1152, 334] on div at bounding box center [1159, 328] width 29 height 17
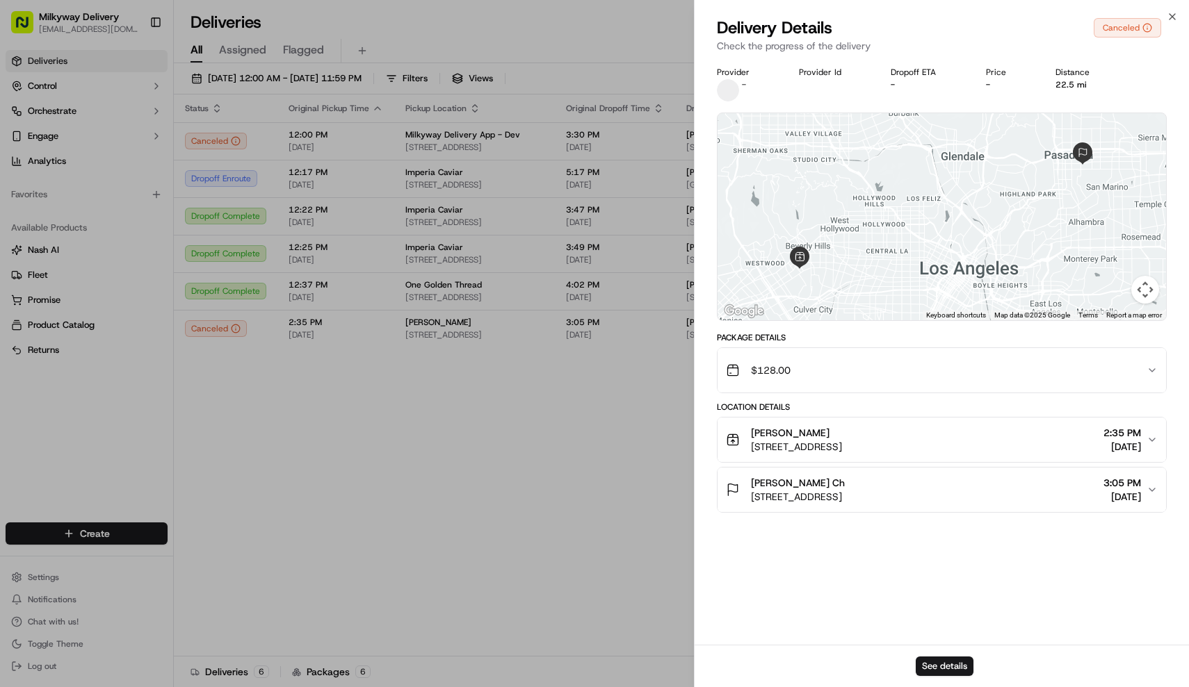
click at [1170, 8] on div "Close Delivery Details Canceled Check the progress of the delivery Provider - P…" at bounding box center [942, 343] width 496 height 687
click at [1169, 15] on icon "button" at bounding box center [1171, 16] width 11 height 11
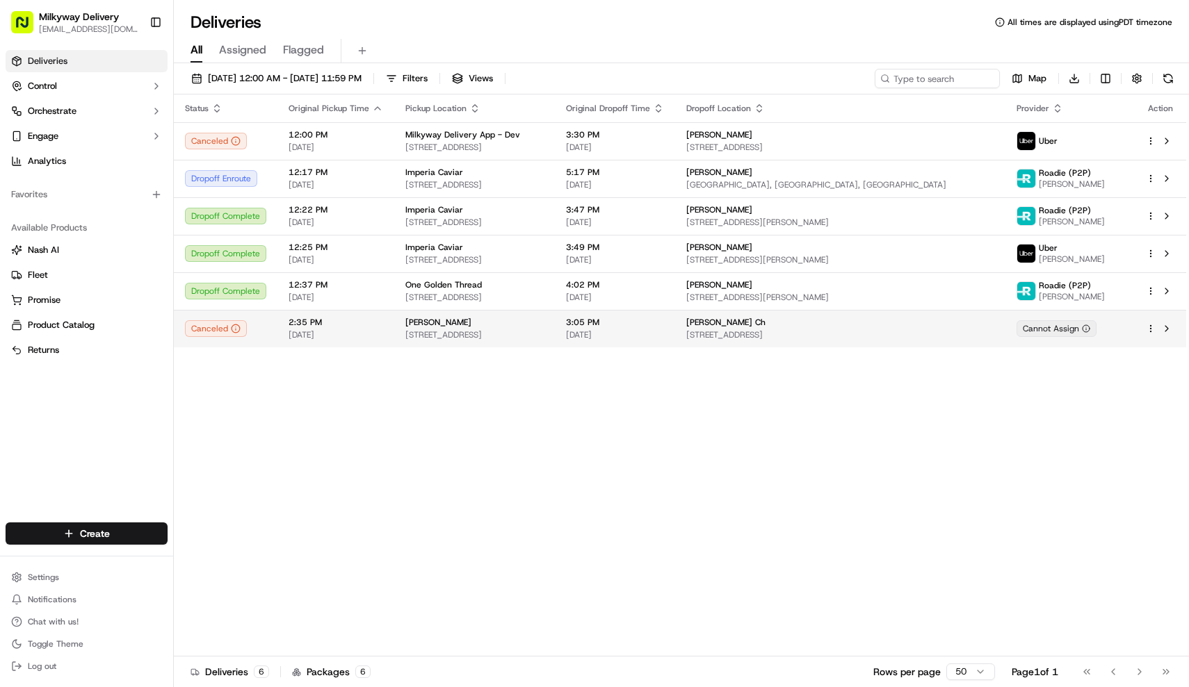
click at [1150, 326] on html "Milkyway Delivery farmon@milkywayxpress.com Toggle Sidebar Deliveries Control O…" at bounding box center [594, 343] width 1189 height 687
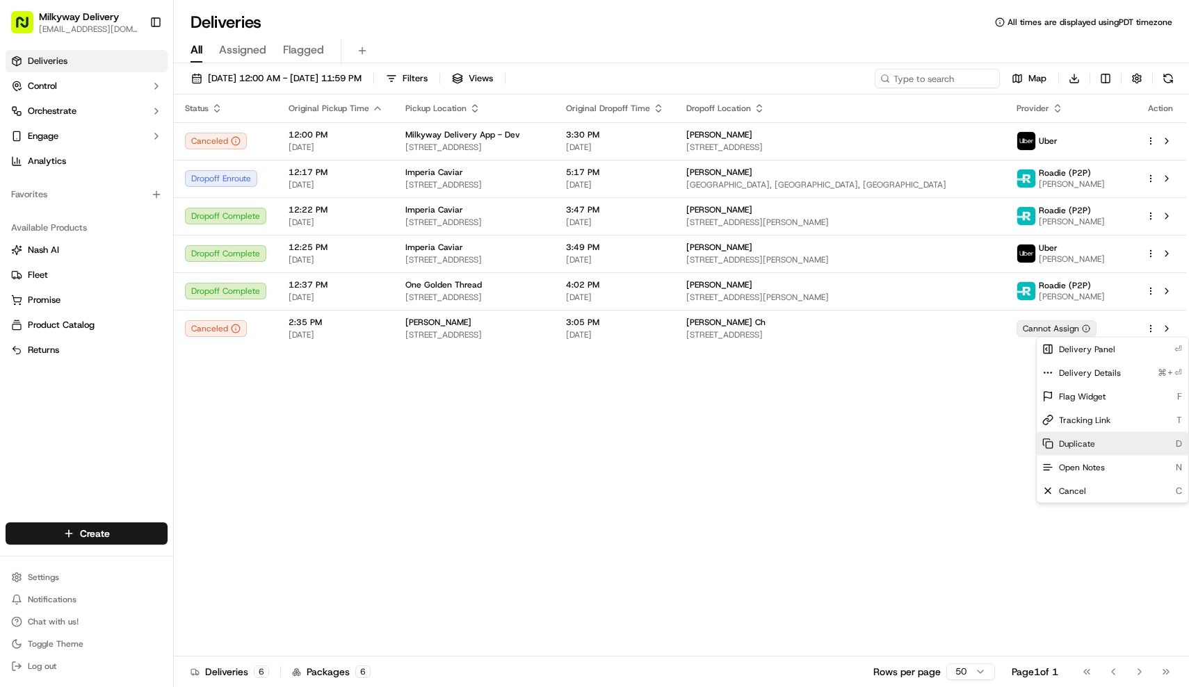
click at [1097, 443] on div "Duplicate D" at bounding box center [1112, 444] width 152 height 24
click at [297, 89] on html "Milkyway Delivery farmon@milkywayxpress.com Toggle Sidebar Deliveries Control O…" at bounding box center [594, 343] width 1189 height 687
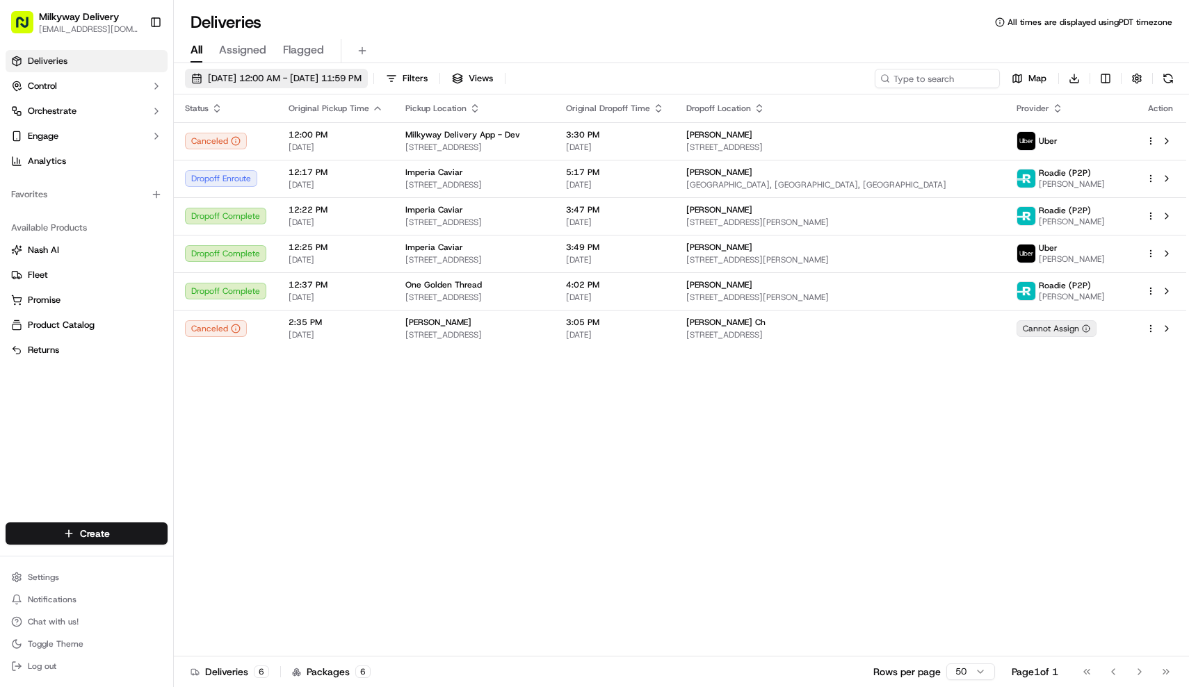
click at [297, 79] on span "09/18/2025 12:00 AM - 09/18/2025 11:59 PM" at bounding box center [285, 78] width 154 height 13
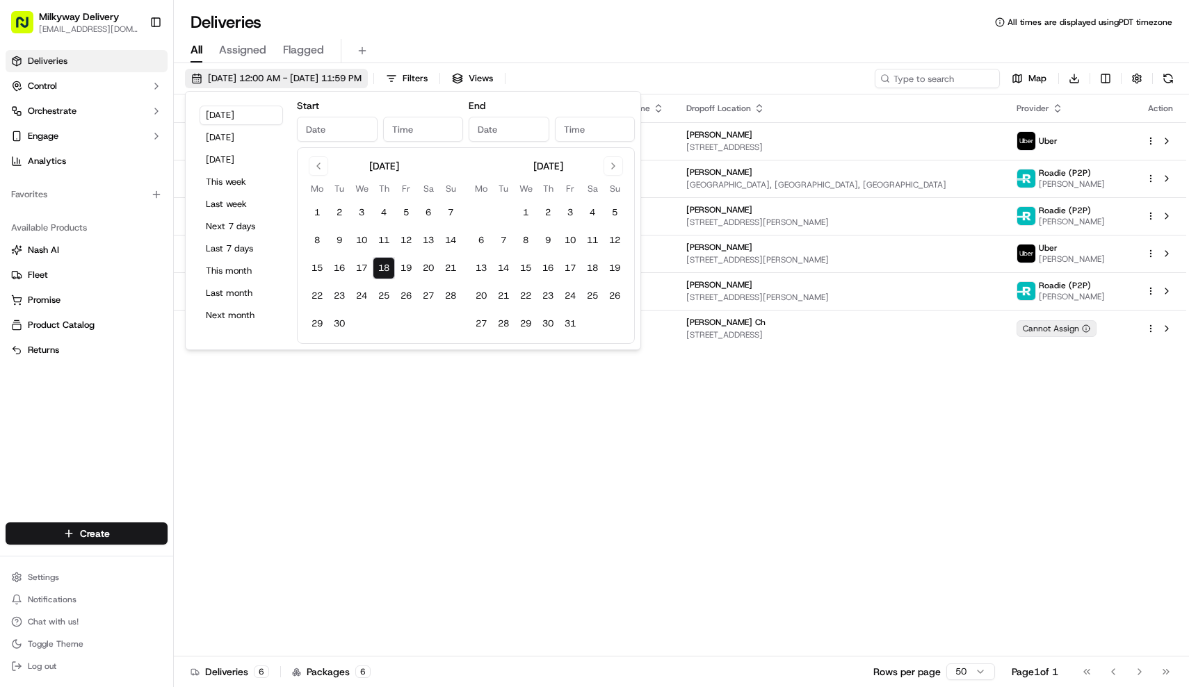
type input "Sep 18, 2025"
type input "12:00 AM"
type input "Sep 18, 2025"
type input "11:59 PM"
click at [233, 136] on button "Yesterday" at bounding box center [240, 137] width 83 height 19
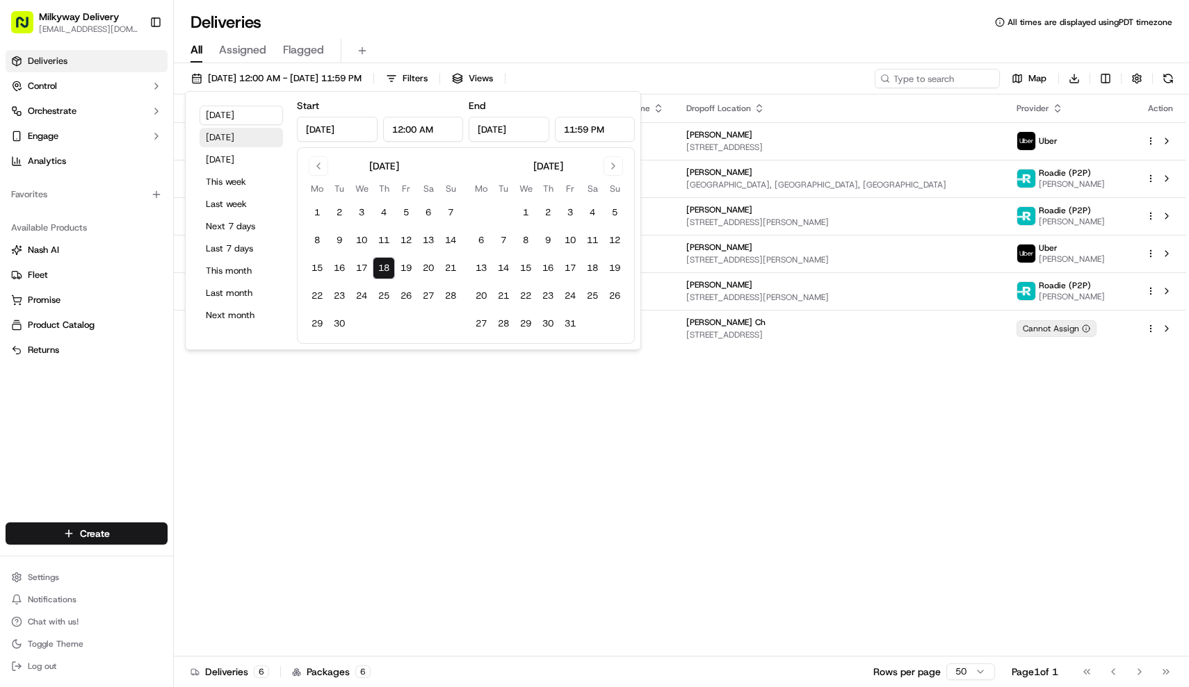
type input "Sep 17, 2025"
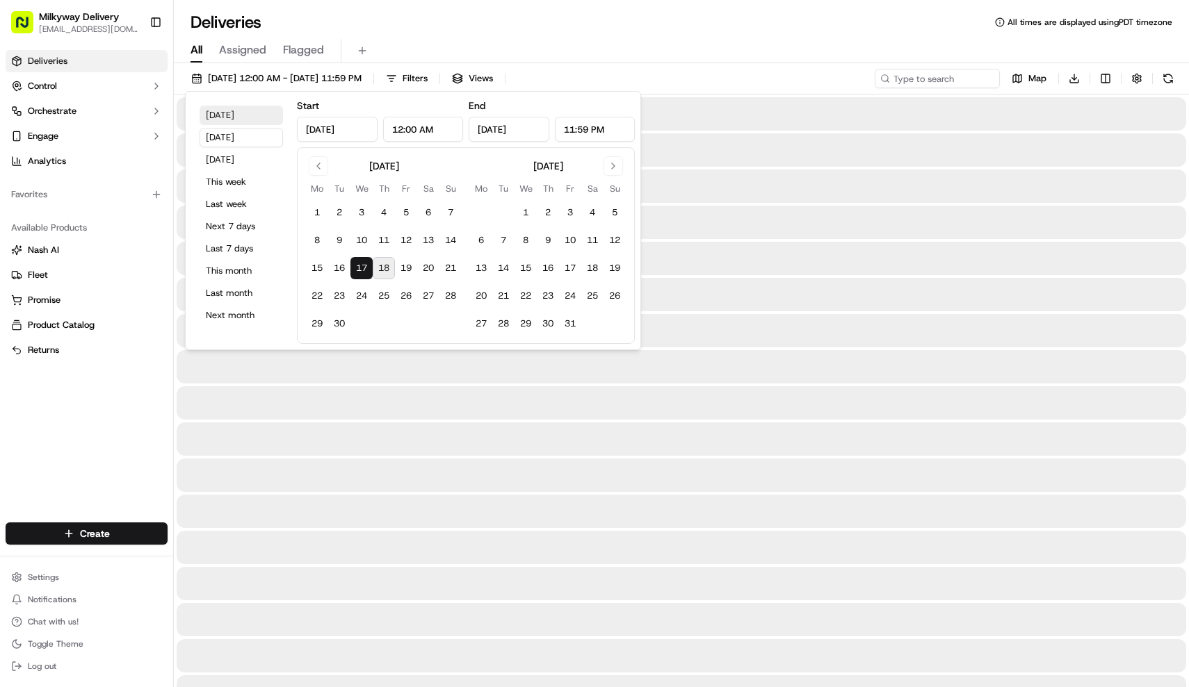
click at [234, 113] on button "Today" at bounding box center [240, 115] width 83 height 19
type input "Sep 18, 2025"
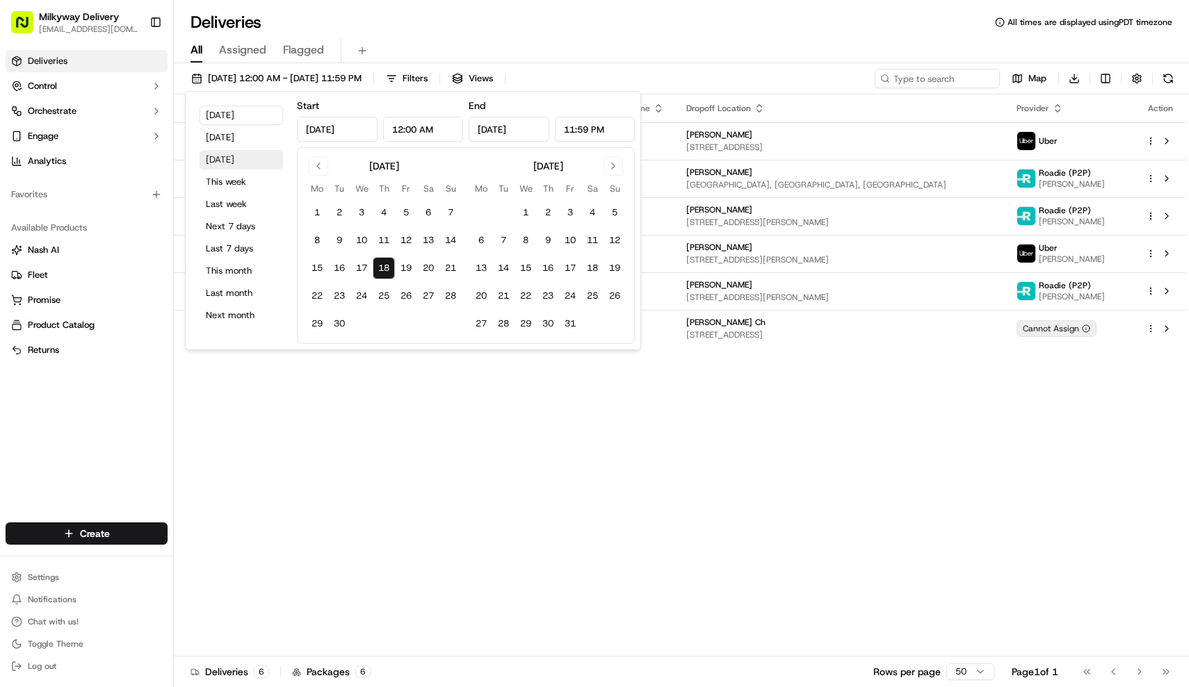
click at [238, 160] on button "Tomorrow" at bounding box center [240, 159] width 83 height 19
type input "Sep 19, 2025"
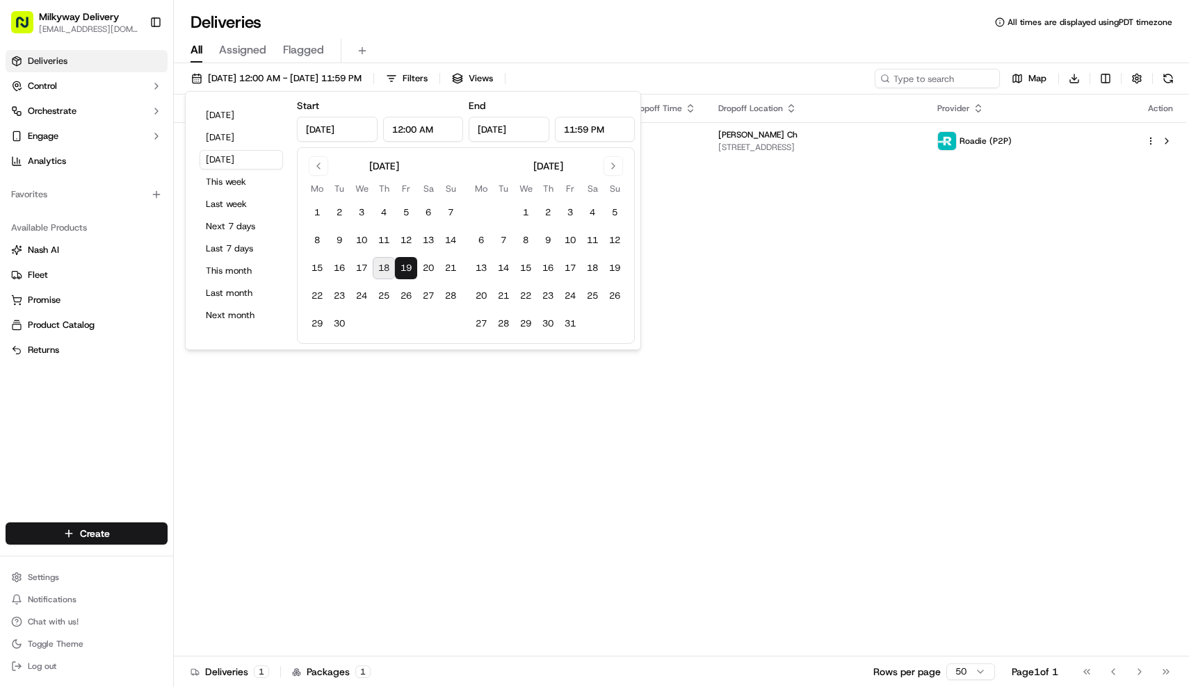
click at [628, 40] on div "All Assigned Flagged" at bounding box center [681, 51] width 1015 height 24
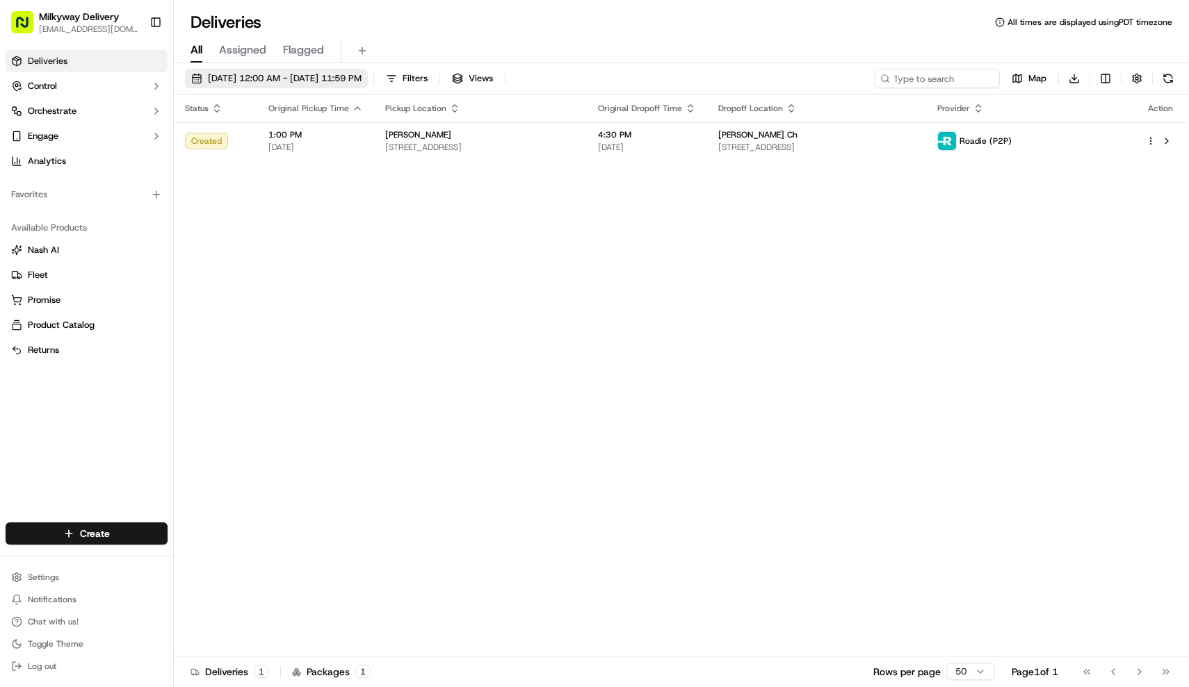
click at [288, 78] on span "09/19/2025 12:00 AM - 09/19/2025 11:59 PM" at bounding box center [285, 78] width 154 height 13
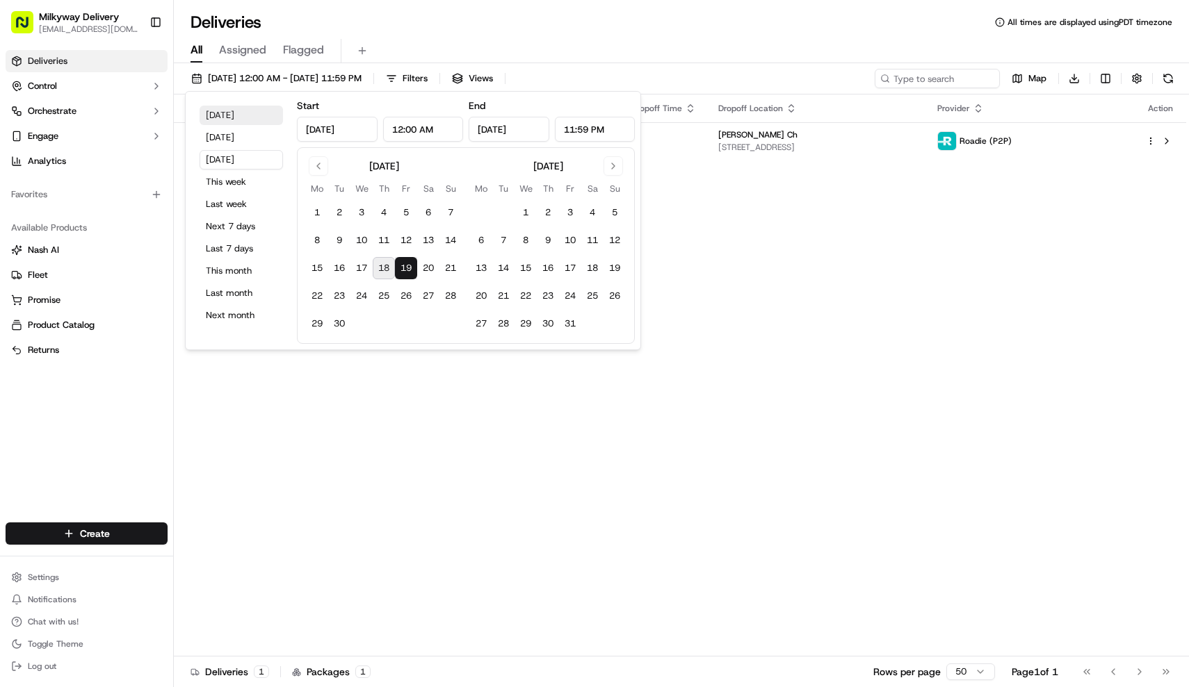
click at [243, 121] on button "Today" at bounding box center [240, 115] width 83 height 19
type input "Sep 18, 2025"
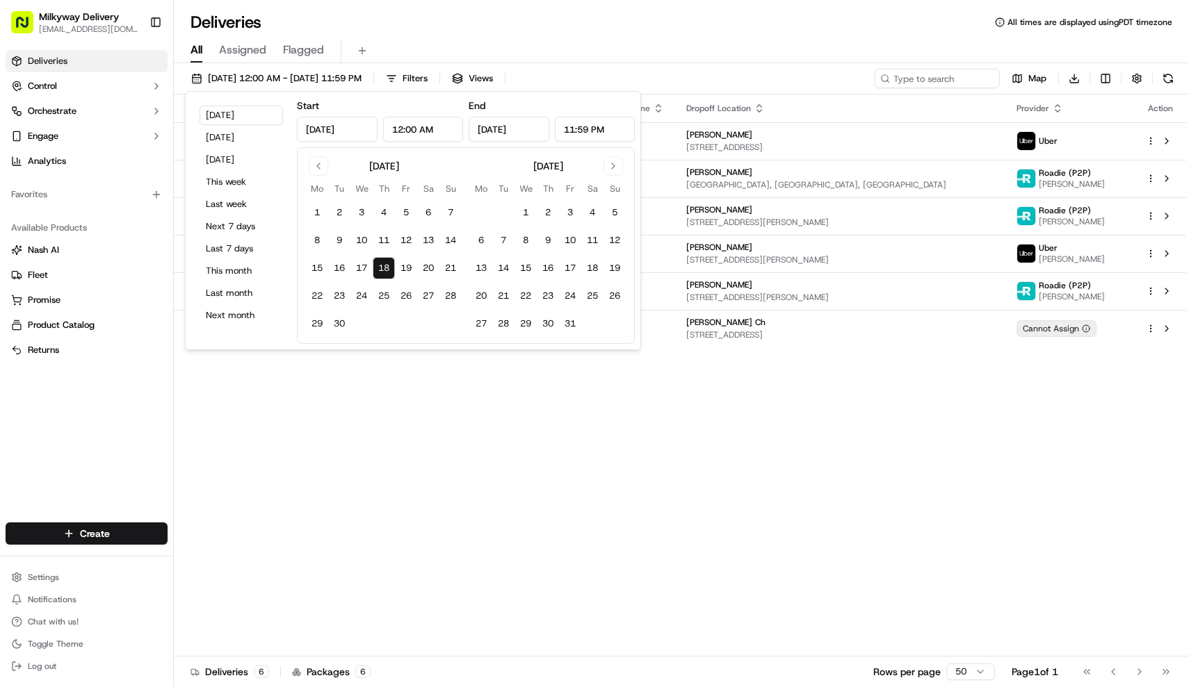
click at [494, 40] on div "All Assigned Flagged" at bounding box center [681, 51] width 1015 height 24
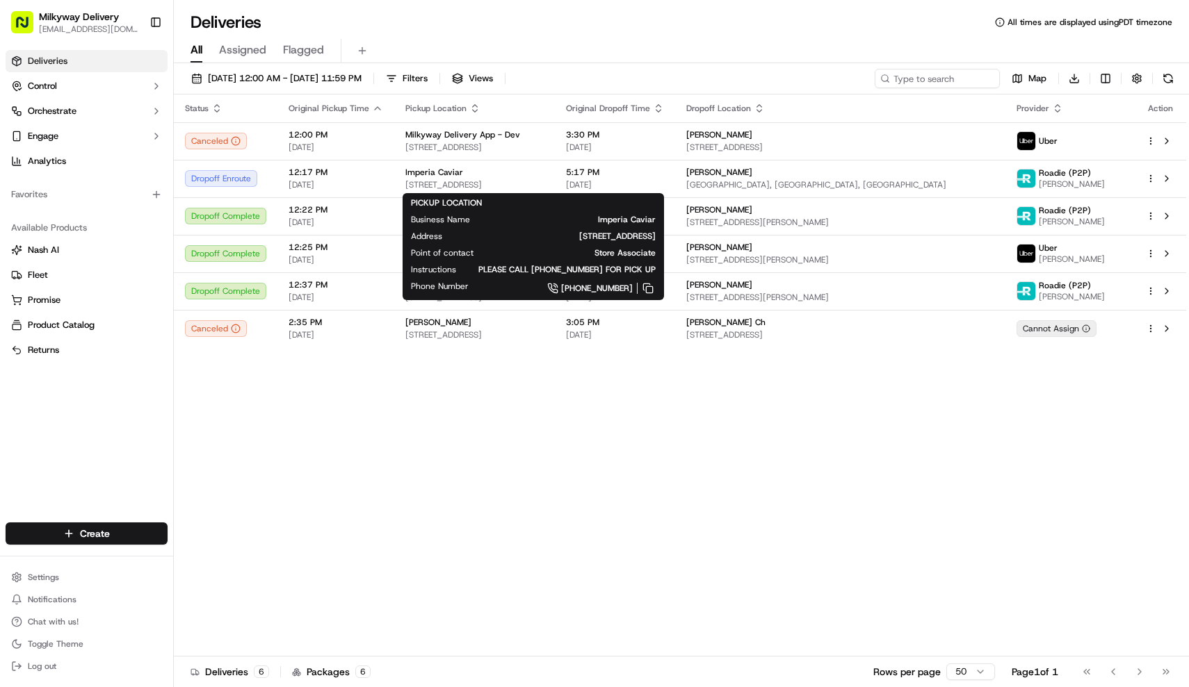
click at [604, 462] on div "Status Original Pickup Time Pickup Location Original Dropoff Time Dropoff Locat…" at bounding box center [680, 376] width 1012 height 562
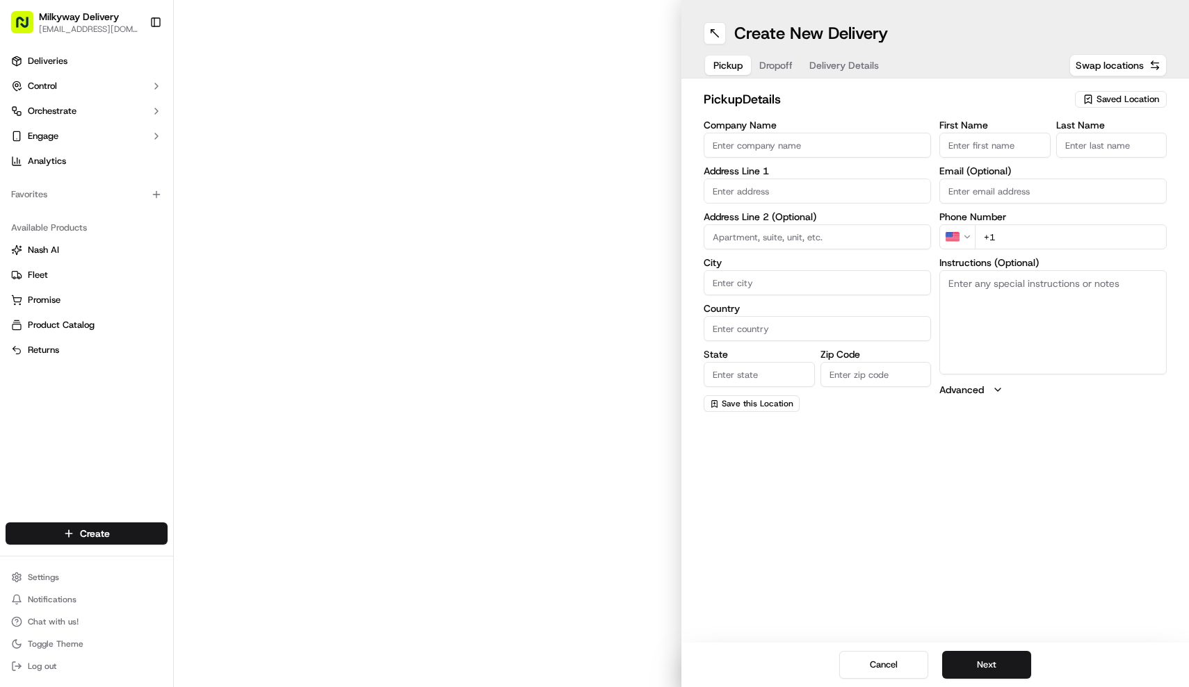
type input "2371 [GEOGRAPHIC_DATA]"
type input "[GEOGRAPHIC_DATA]"
type input "US"
type input "CA"
type input "90067"
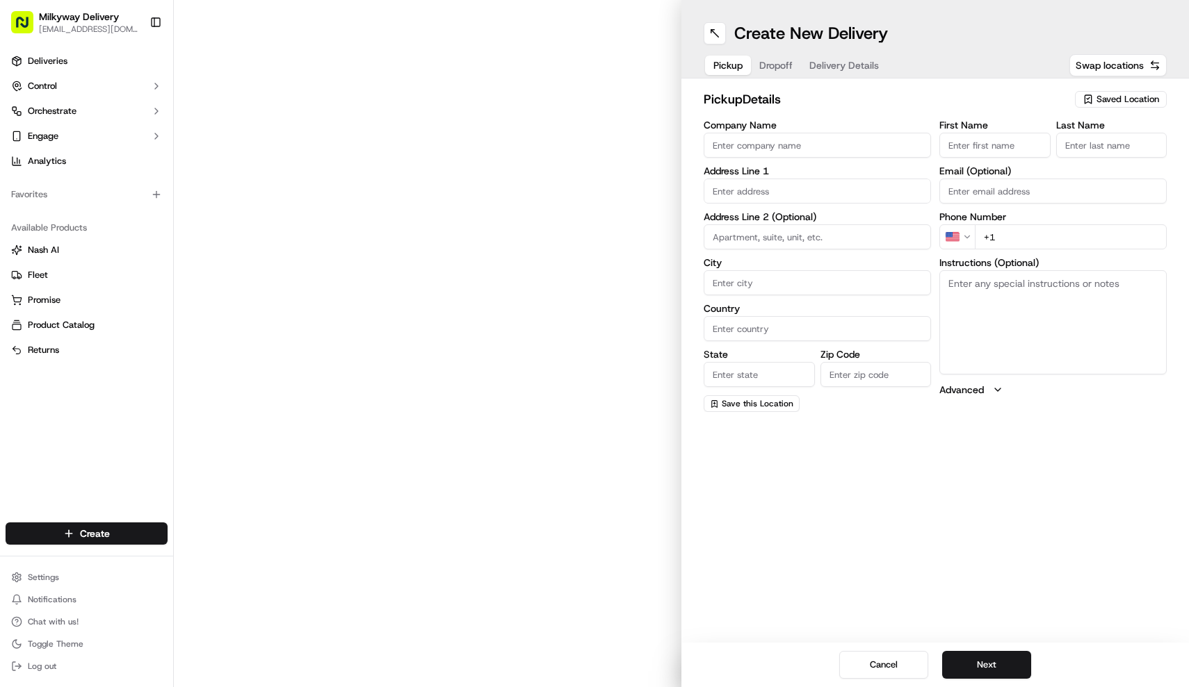
type input "[PERSON_NAME]"
type input "H"
type input "[PHONE_NUMBER]"
type textarea "Please come to package room to pick it up."
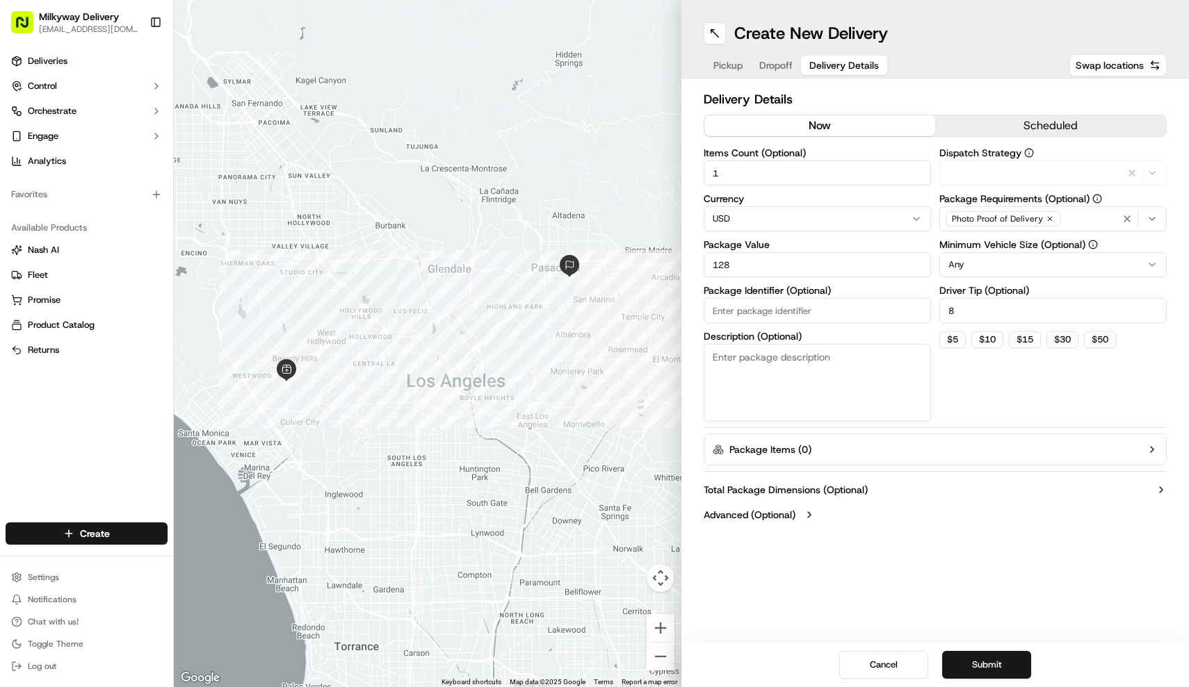
click at [849, 62] on span "Delivery Details" at bounding box center [844, 65] width 70 height 14
click at [1030, 125] on button "scheduled" at bounding box center [1050, 125] width 231 height 21
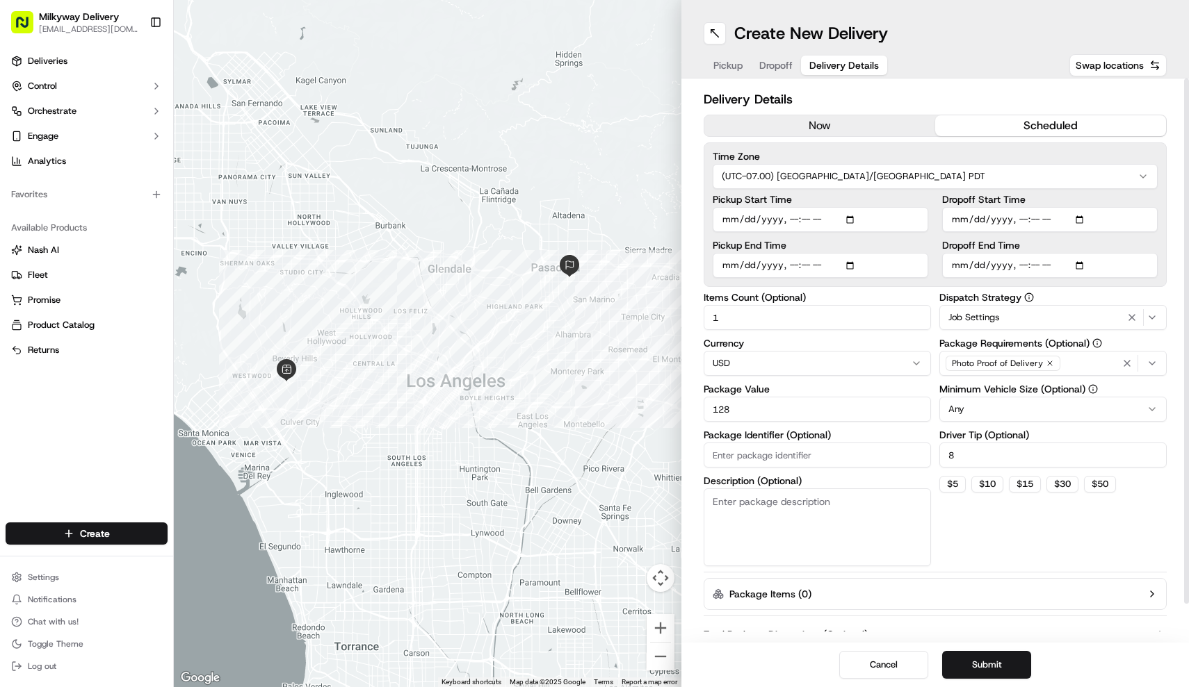
click at [728, 219] on input "Pickup Start Time" at bounding box center [819, 219] width 215 height 25
click at [748, 220] on input "Pickup Start Time" at bounding box center [819, 219] width 215 height 25
click at [767, 222] on input "Pickup Start Time" at bounding box center [819, 219] width 215 height 25
click at [793, 218] on input "Pickup Start Time" at bounding box center [819, 219] width 215 height 25
click at [803, 216] on input "Pickup Start Time" at bounding box center [819, 219] width 215 height 25
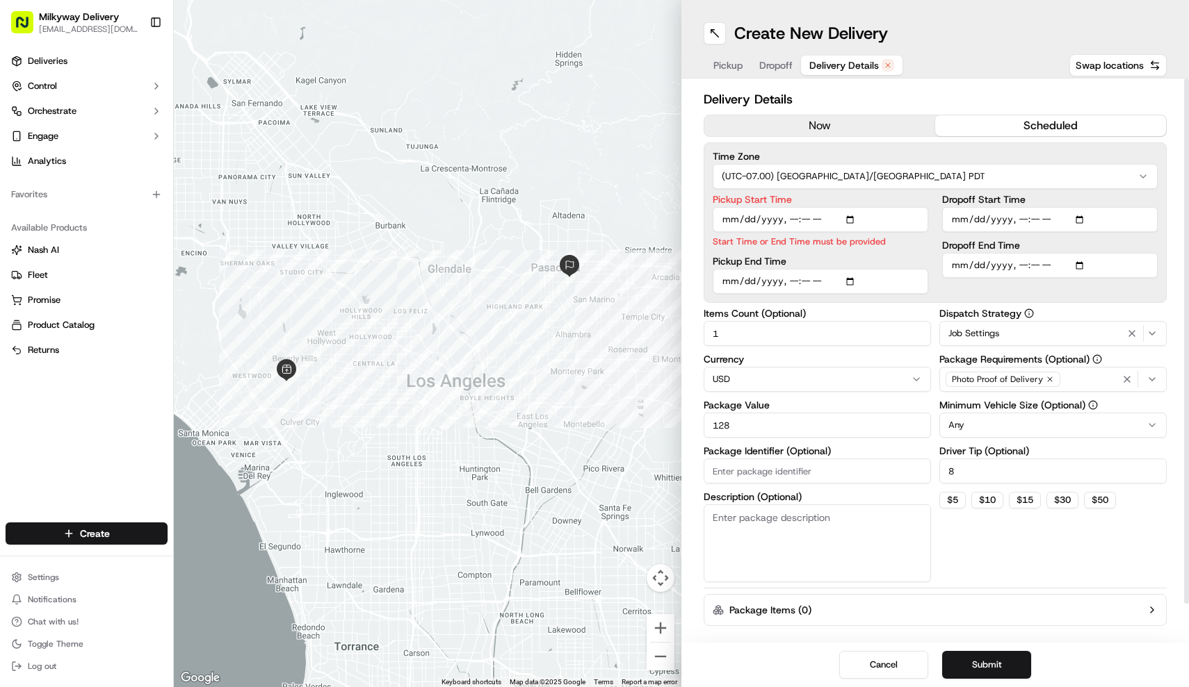
click at [909, 97] on h2 "Delivery Details" at bounding box center [934, 99] width 463 height 19
click at [960, 218] on input "Dropoff Start Time" at bounding box center [1049, 219] width 215 height 25
click at [1025, 220] on input "Dropoff Start Time" at bounding box center [1049, 219] width 215 height 25
click at [1037, 219] on input "Dropoff Start Time" at bounding box center [1049, 219] width 215 height 25
click at [1058, 220] on input "Dropoff Start Time" at bounding box center [1049, 219] width 215 height 25
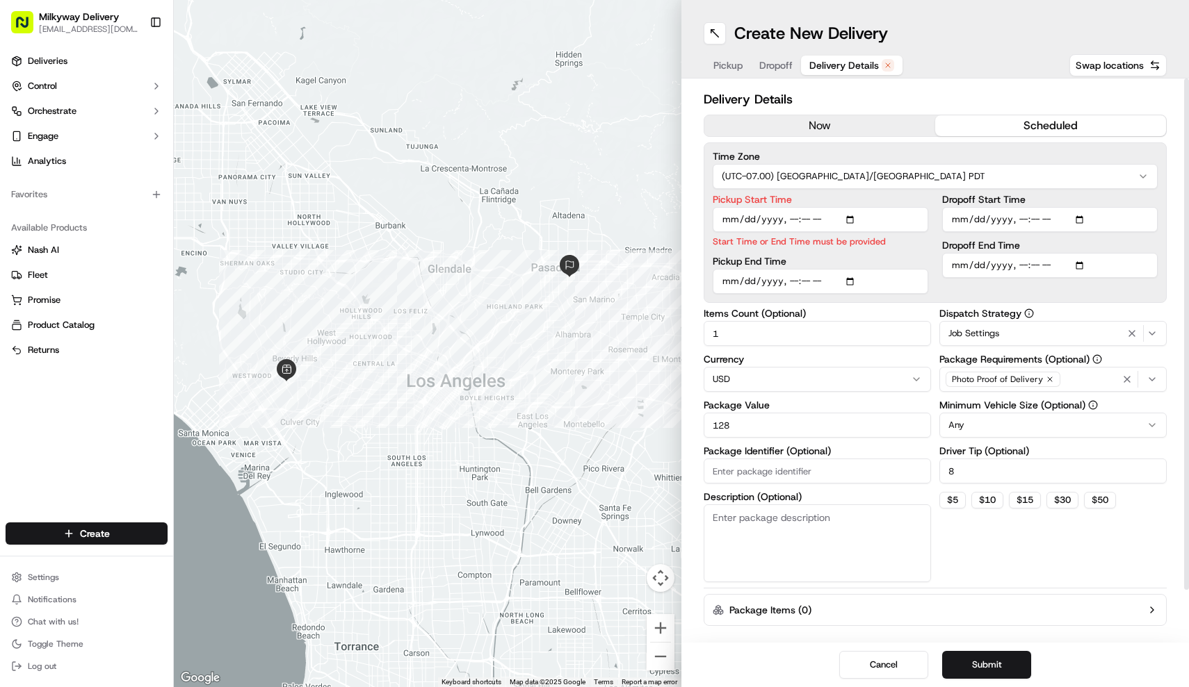
type input "[DATE]T16:30"
click at [819, 224] on input "Pickup Start Time" at bounding box center [819, 219] width 215 height 25
type input "[DATE]T13:00"
click at [907, 194] on div "Time Zone (UTC-07.00) [GEOGRAPHIC_DATA]/[GEOGRAPHIC_DATA] PDT Pickup Start Time…" at bounding box center [934, 222] width 463 height 161
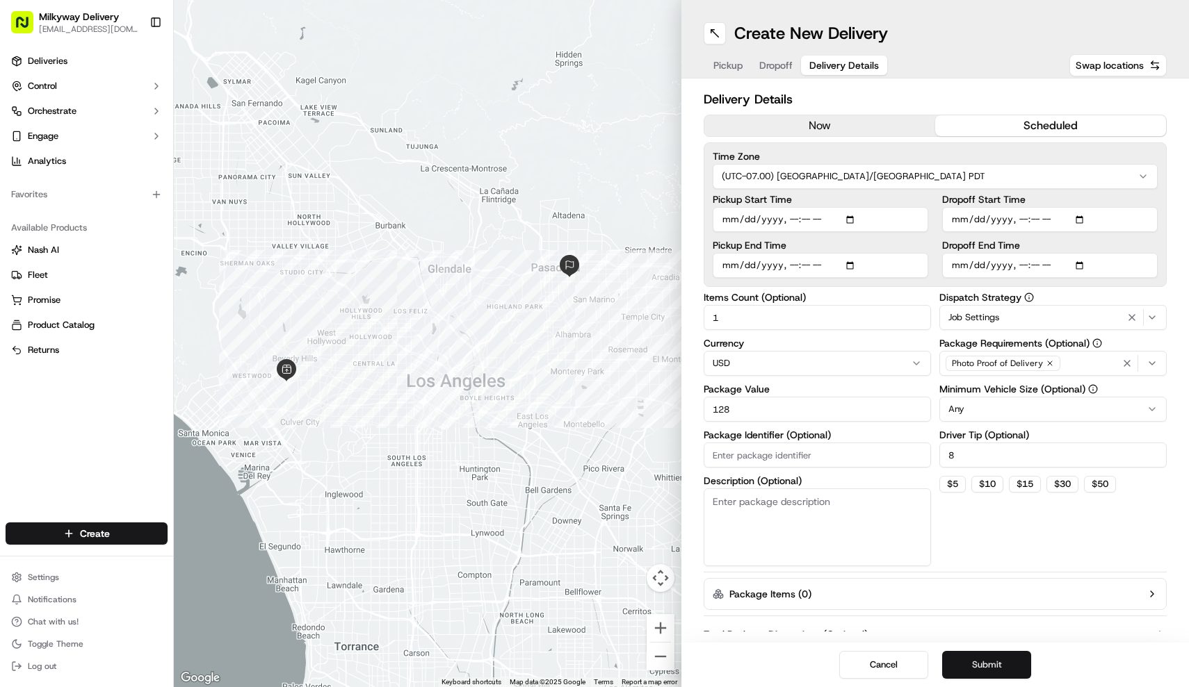
click at [1010, 667] on button "Submit" at bounding box center [986, 665] width 89 height 28
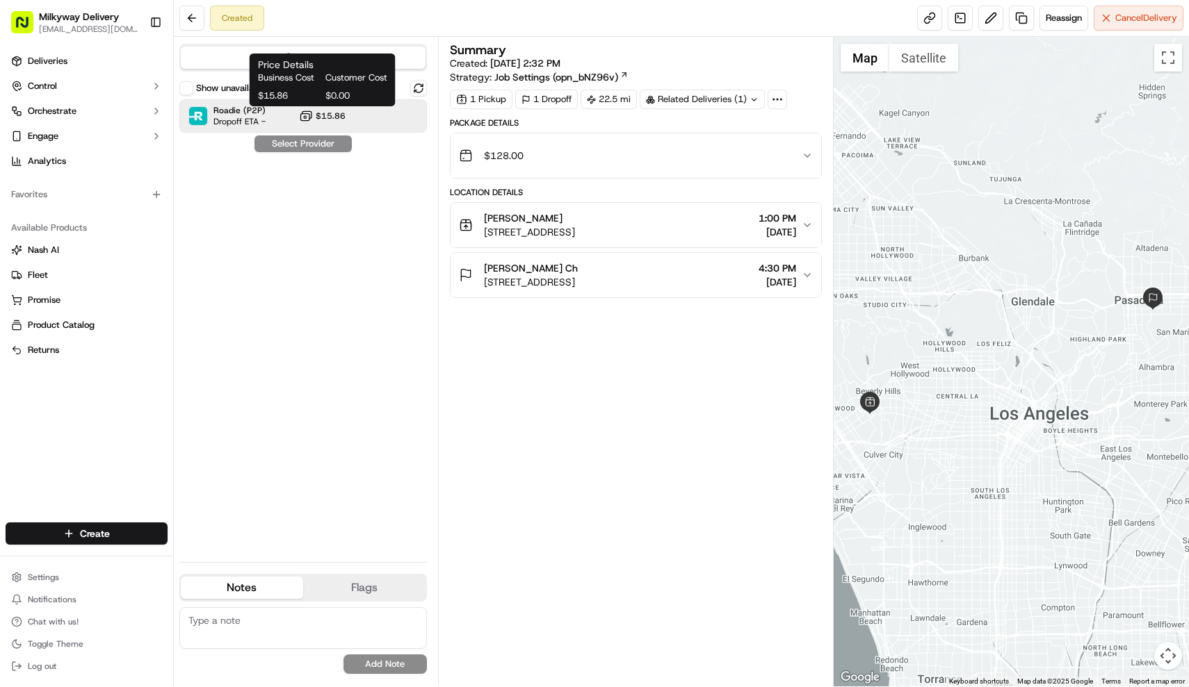
click at [337, 117] on span "$15.86" at bounding box center [331, 116] width 30 height 11
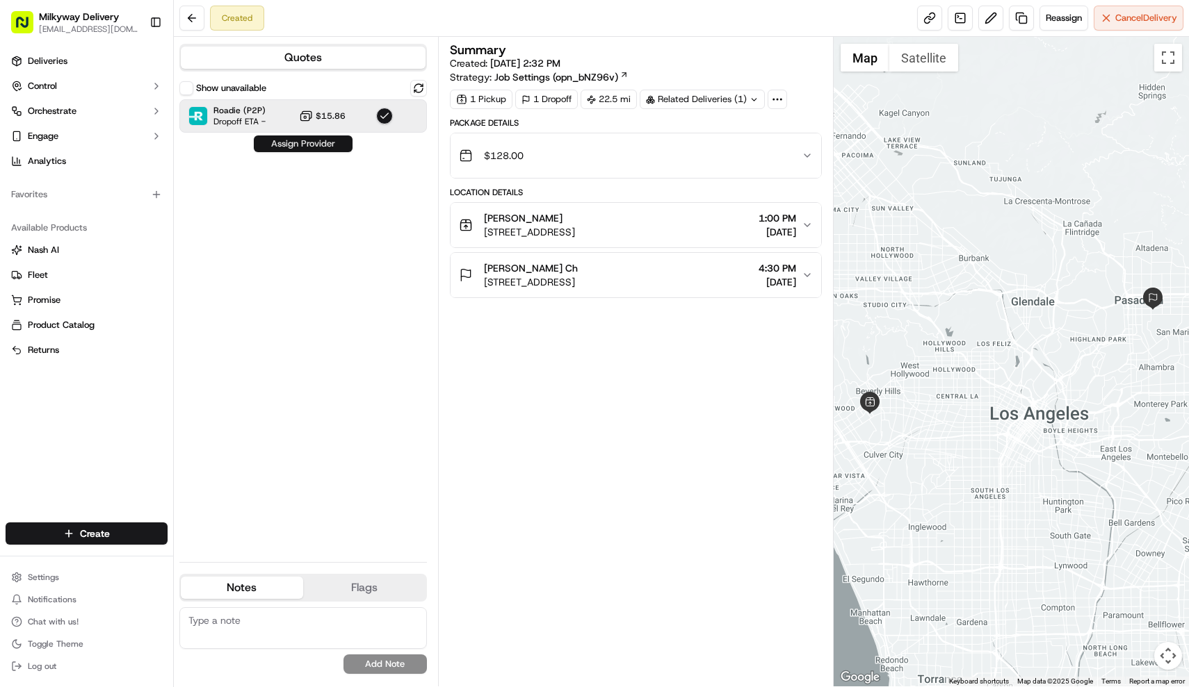
click at [328, 148] on button "Assign Provider" at bounding box center [303, 144] width 99 height 17
